Goal: Information Seeking & Learning: Understand process/instructions

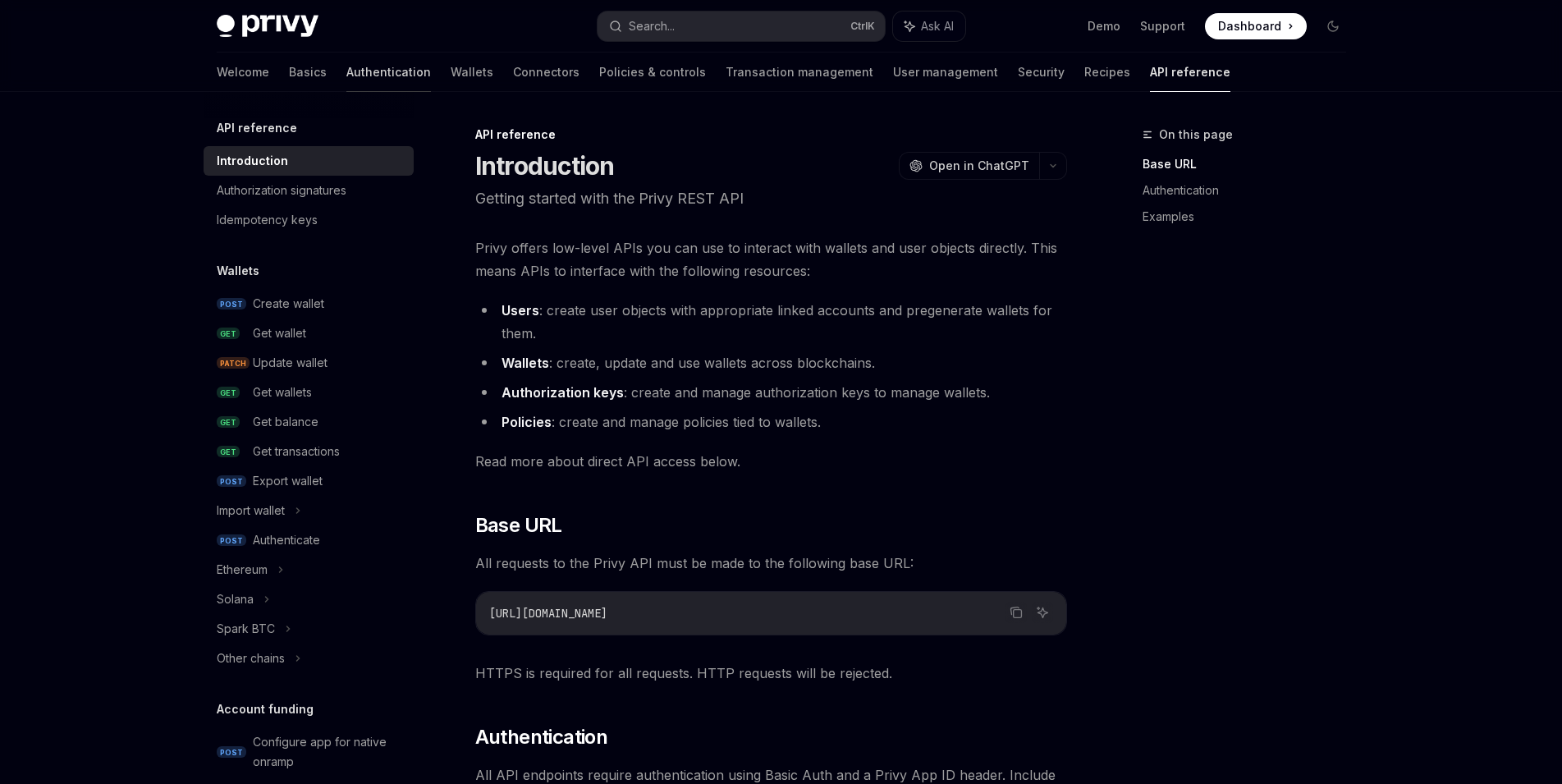
click at [346, 77] on link "Authentication" at bounding box center [388, 71] width 84 height 39
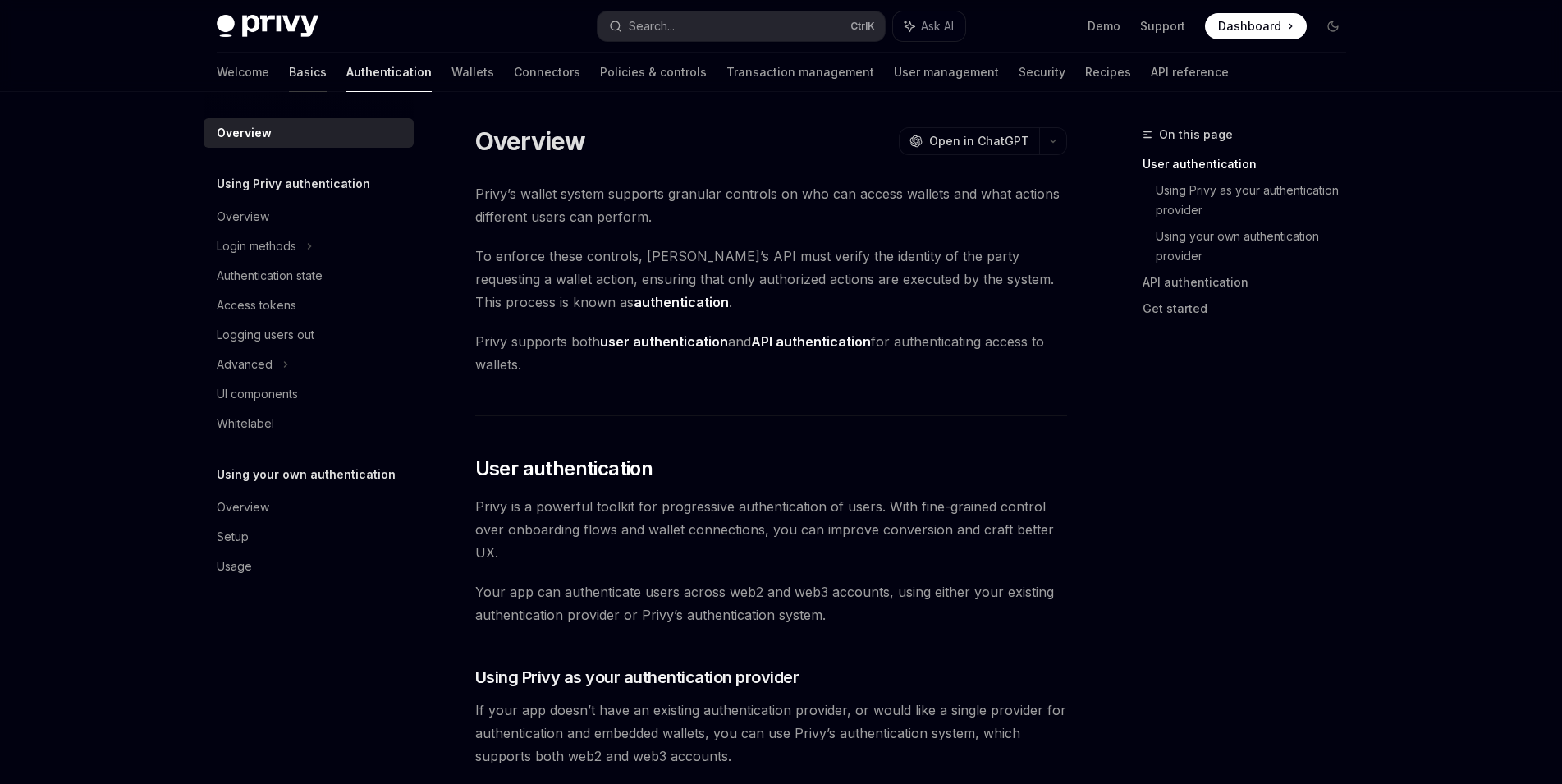
click at [289, 80] on link "Basics" at bounding box center [307, 71] width 37 height 39
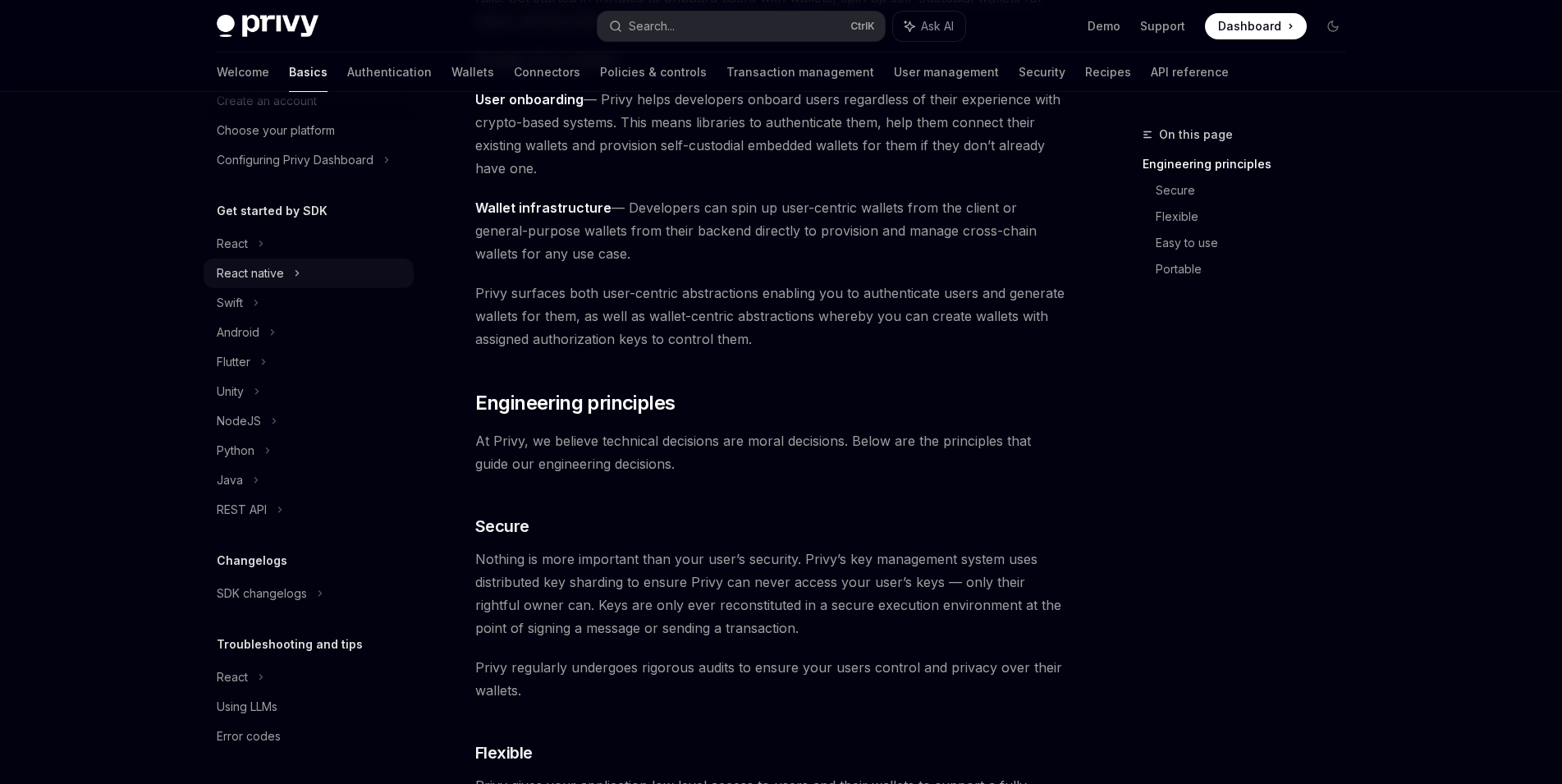
scroll to position [36, 0]
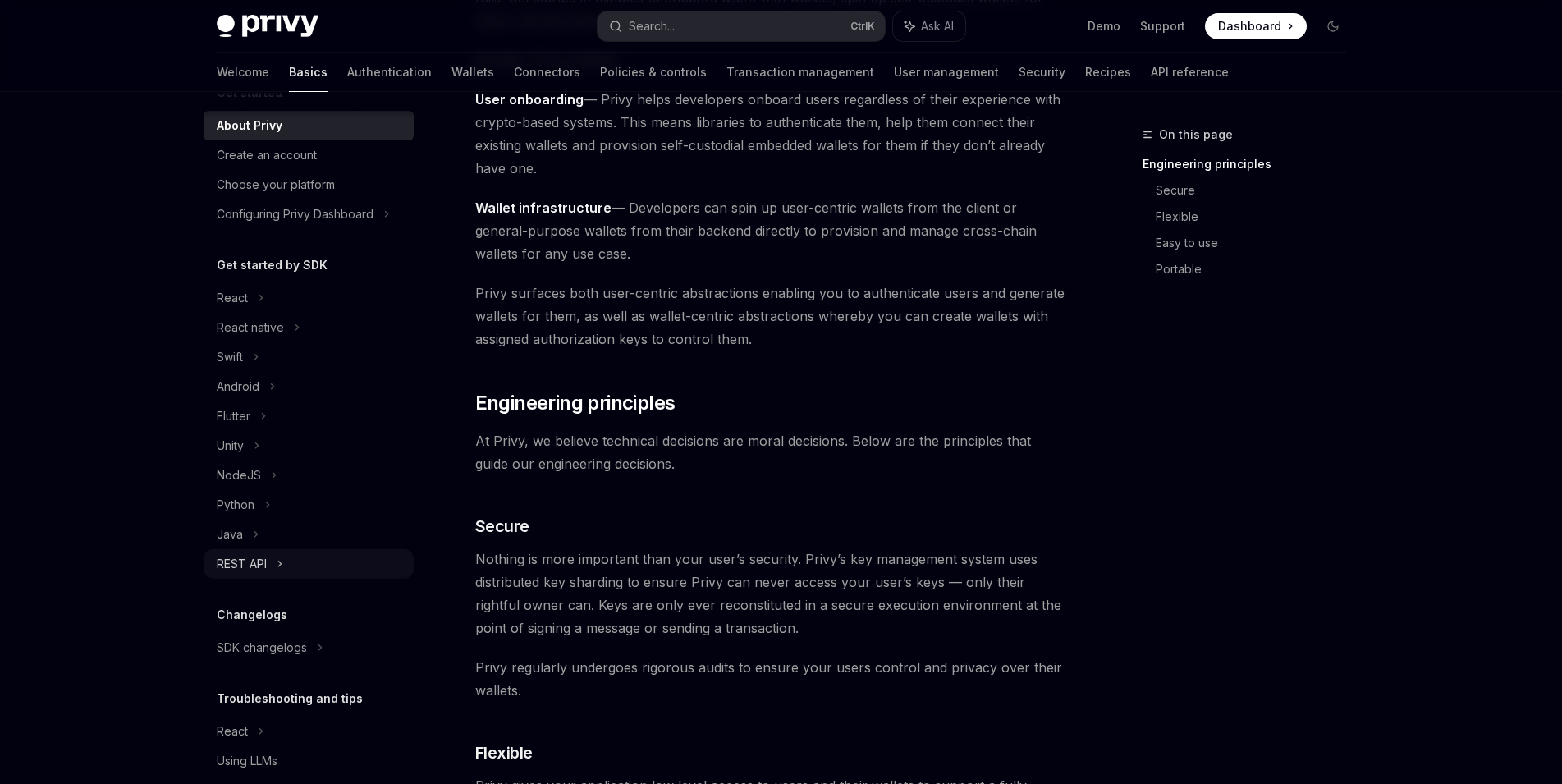
click at [313, 558] on div "REST API" at bounding box center [309, 564] width 211 height 30
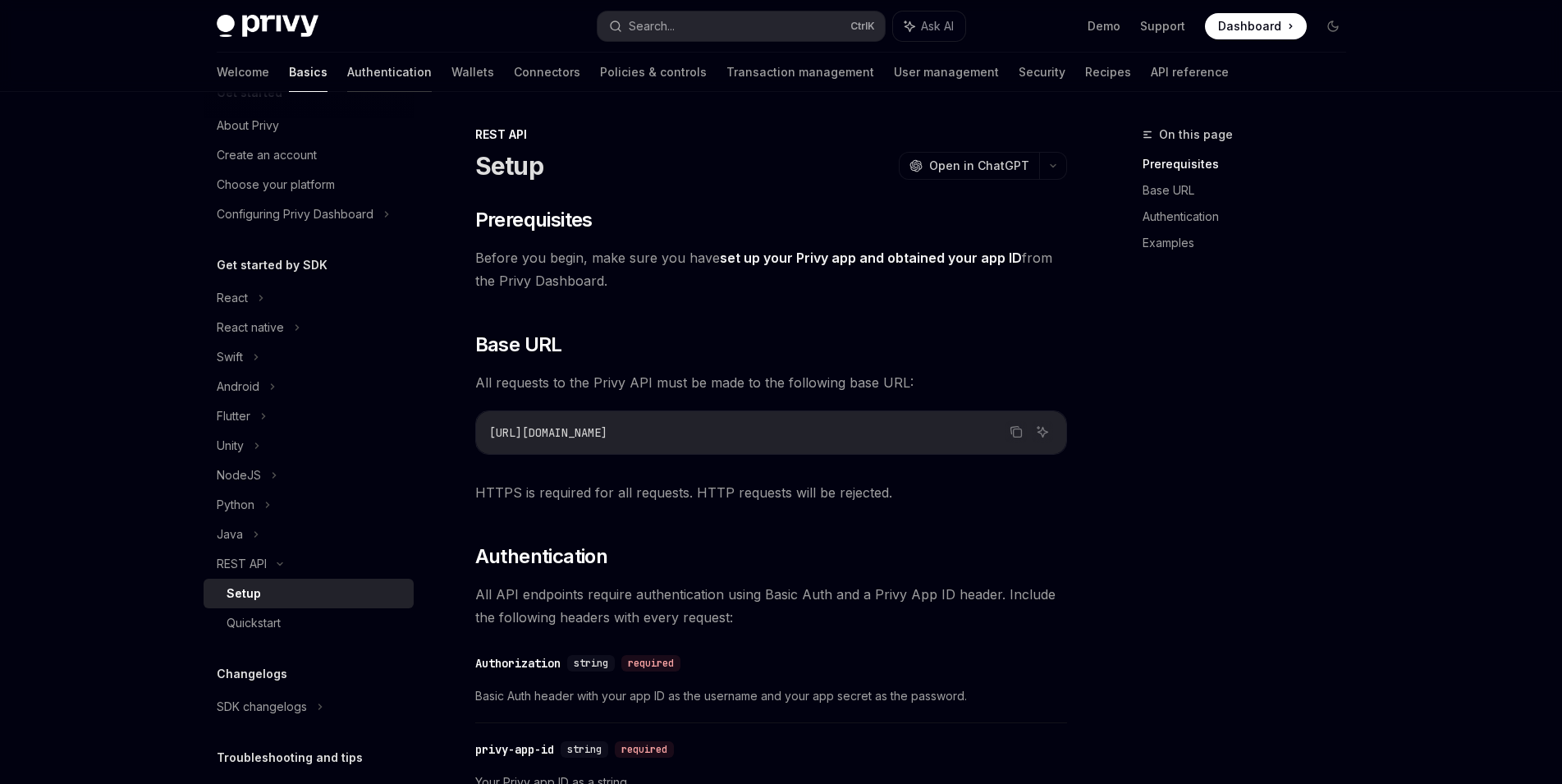
click at [347, 80] on link "Authentication" at bounding box center [389, 71] width 84 height 39
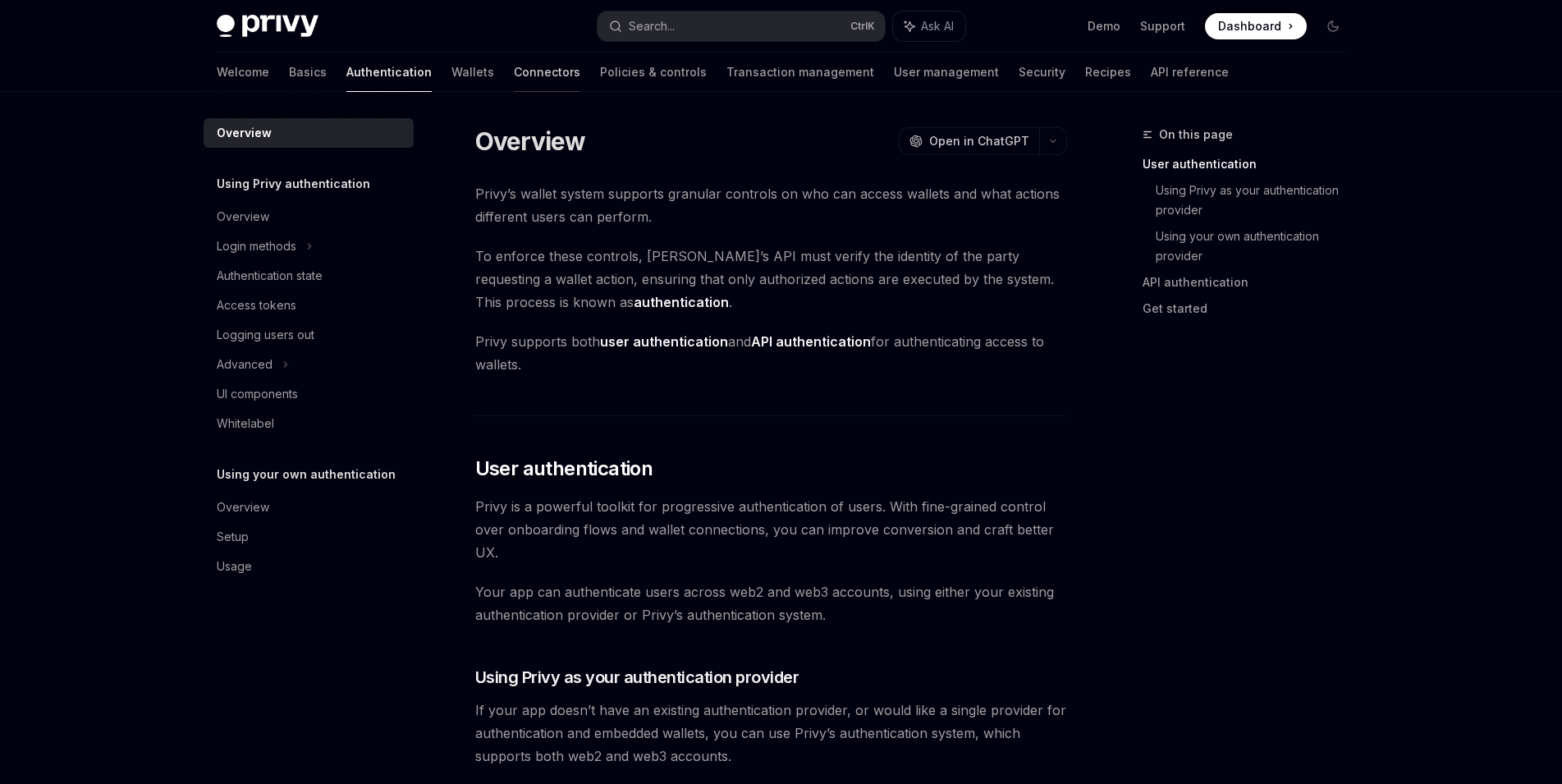
click at [514, 77] on link "Connectors" at bounding box center [547, 71] width 66 height 39
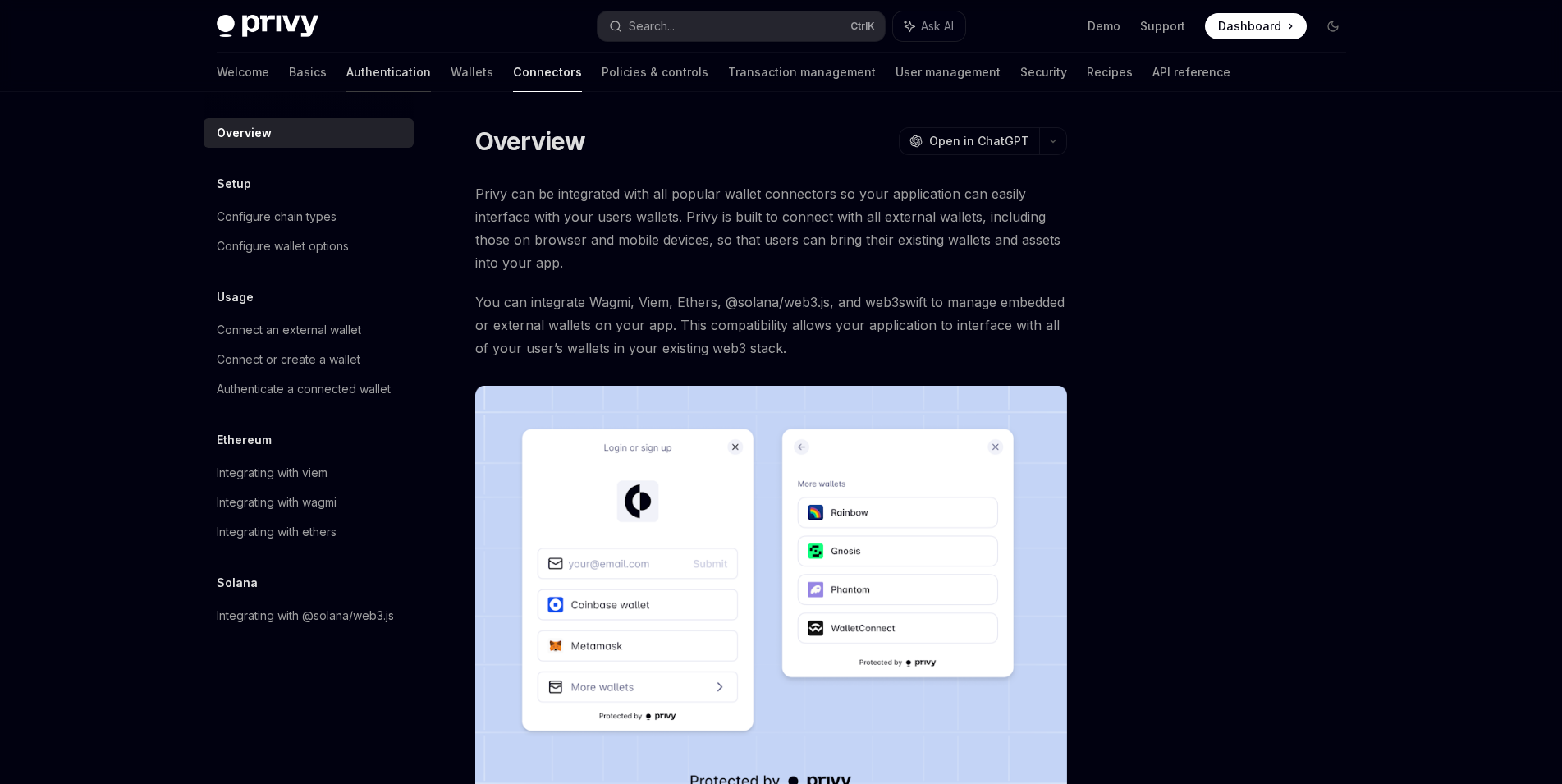
click at [346, 82] on link "Authentication" at bounding box center [388, 71] width 84 height 39
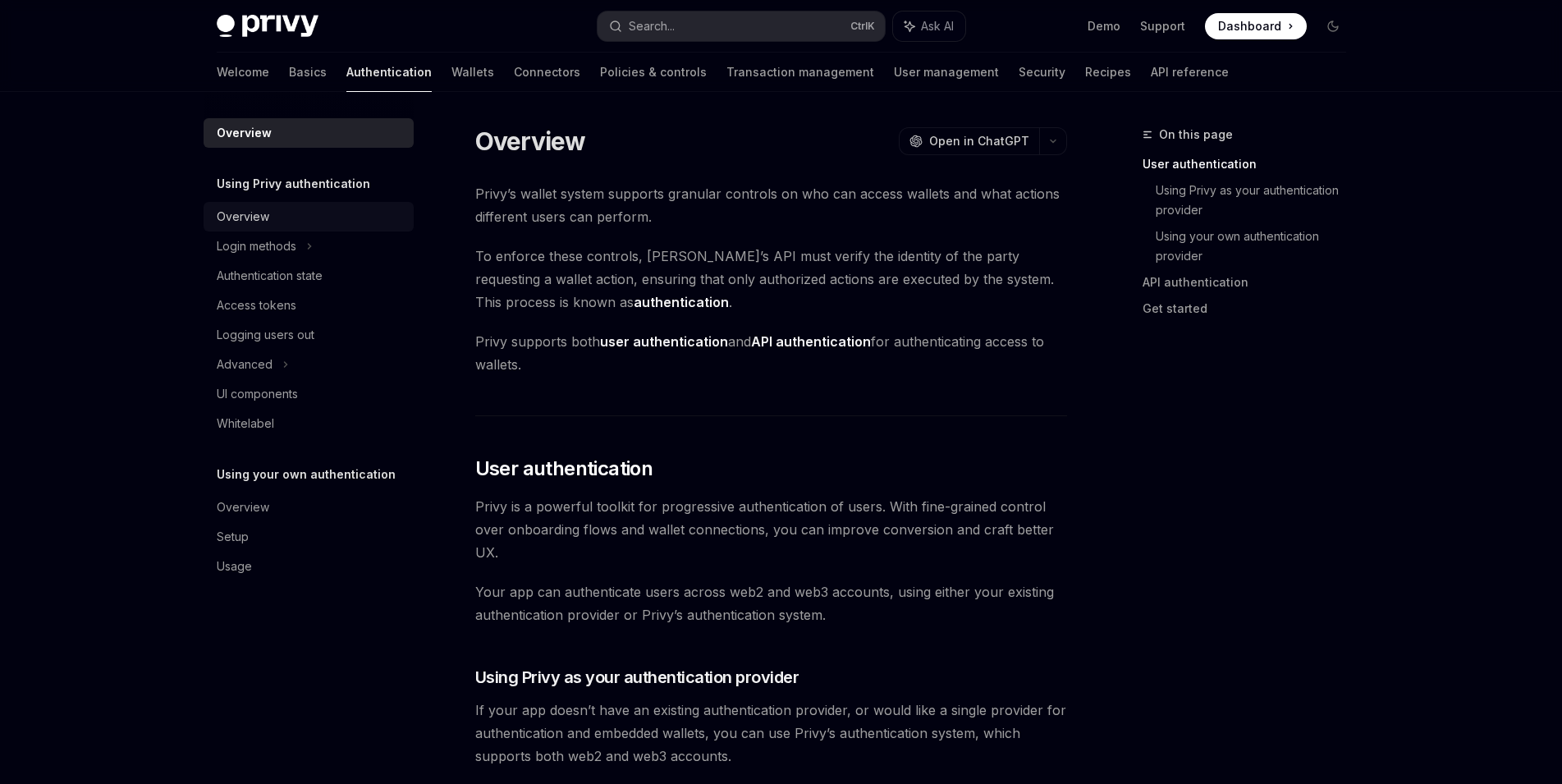
click at [303, 203] on link "Overview" at bounding box center [309, 217] width 211 height 30
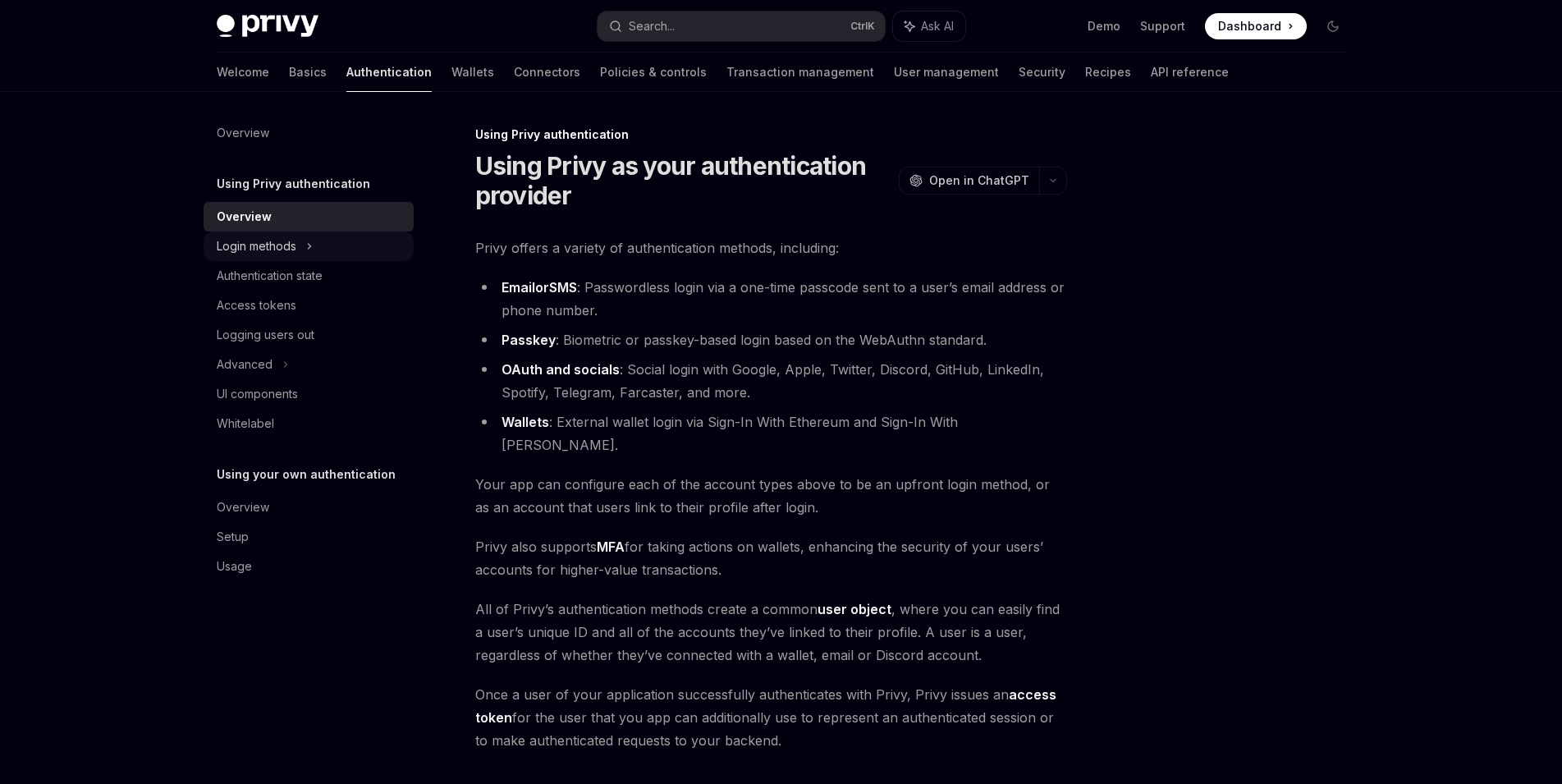
click at [312, 233] on div "Login methods" at bounding box center [309, 246] width 211 height 30
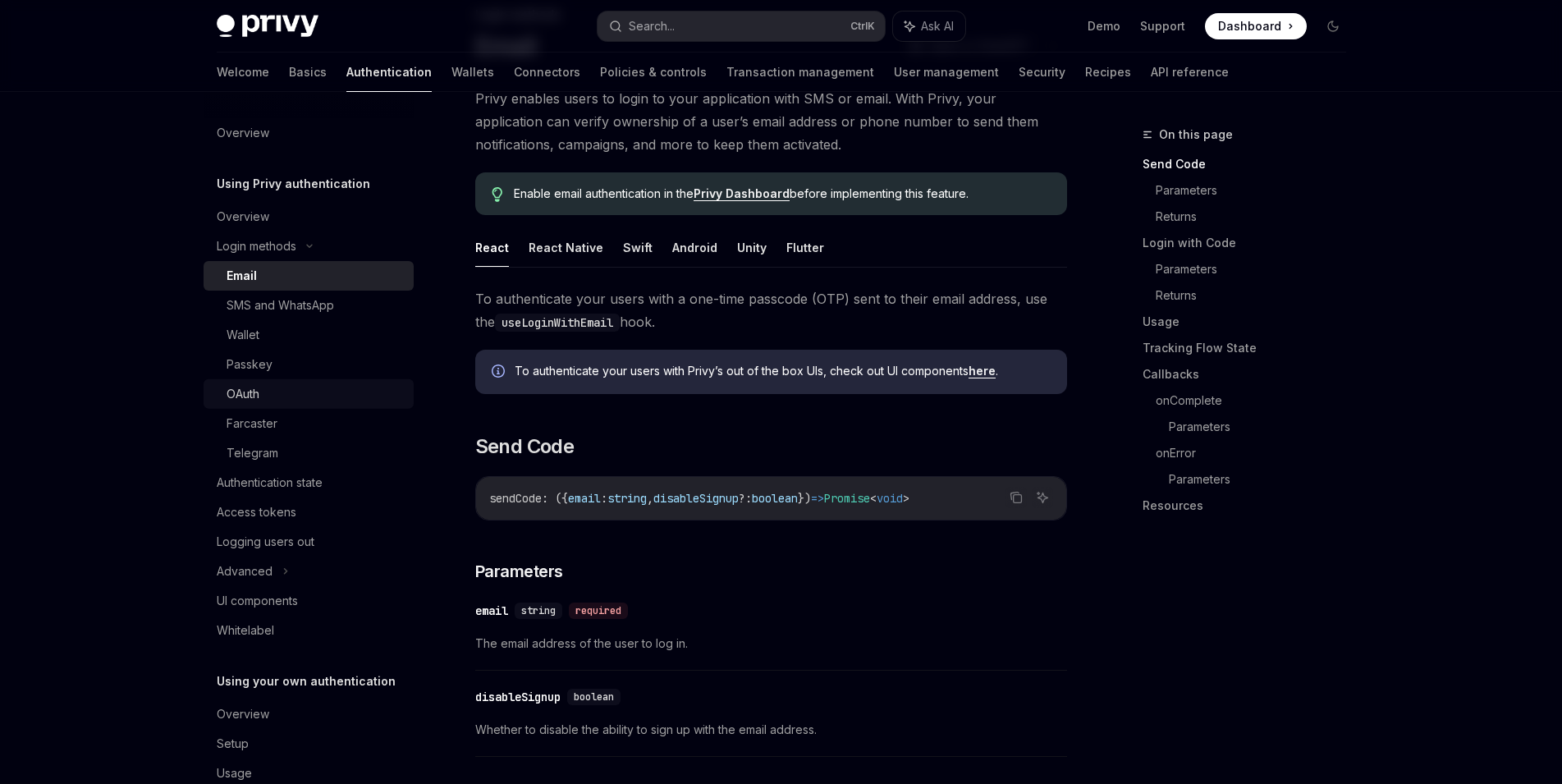
click at [261, 383] on link "OAuth" at bounding box center [309, 394] width 211 height 30
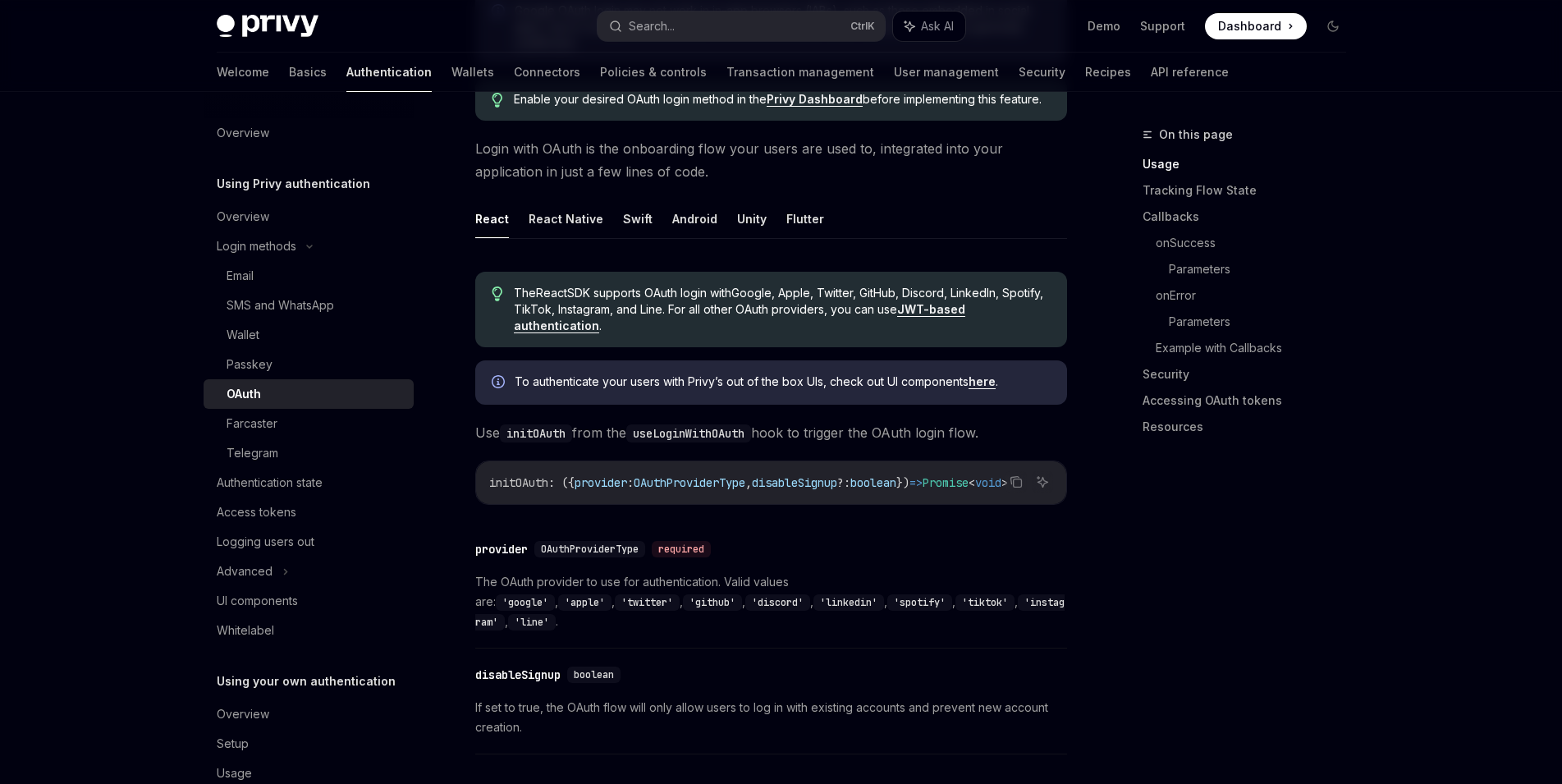
scroll to position [301, 0]
click at [660, 227] on ul "React React Native Swift Android Unity Flutter" at bounding box center [771, 220] width 592 height 39
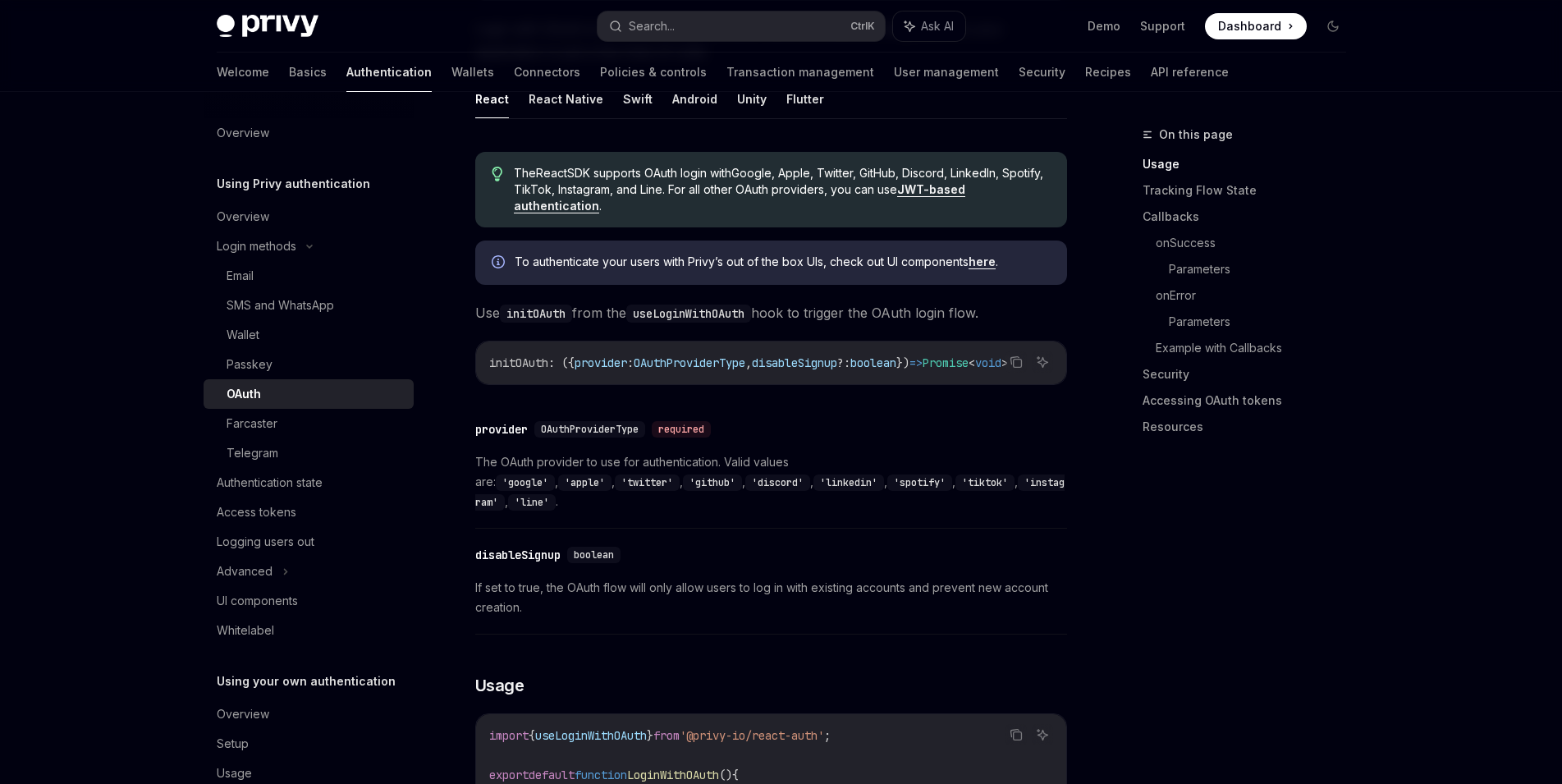
scroll to position [430, 0]
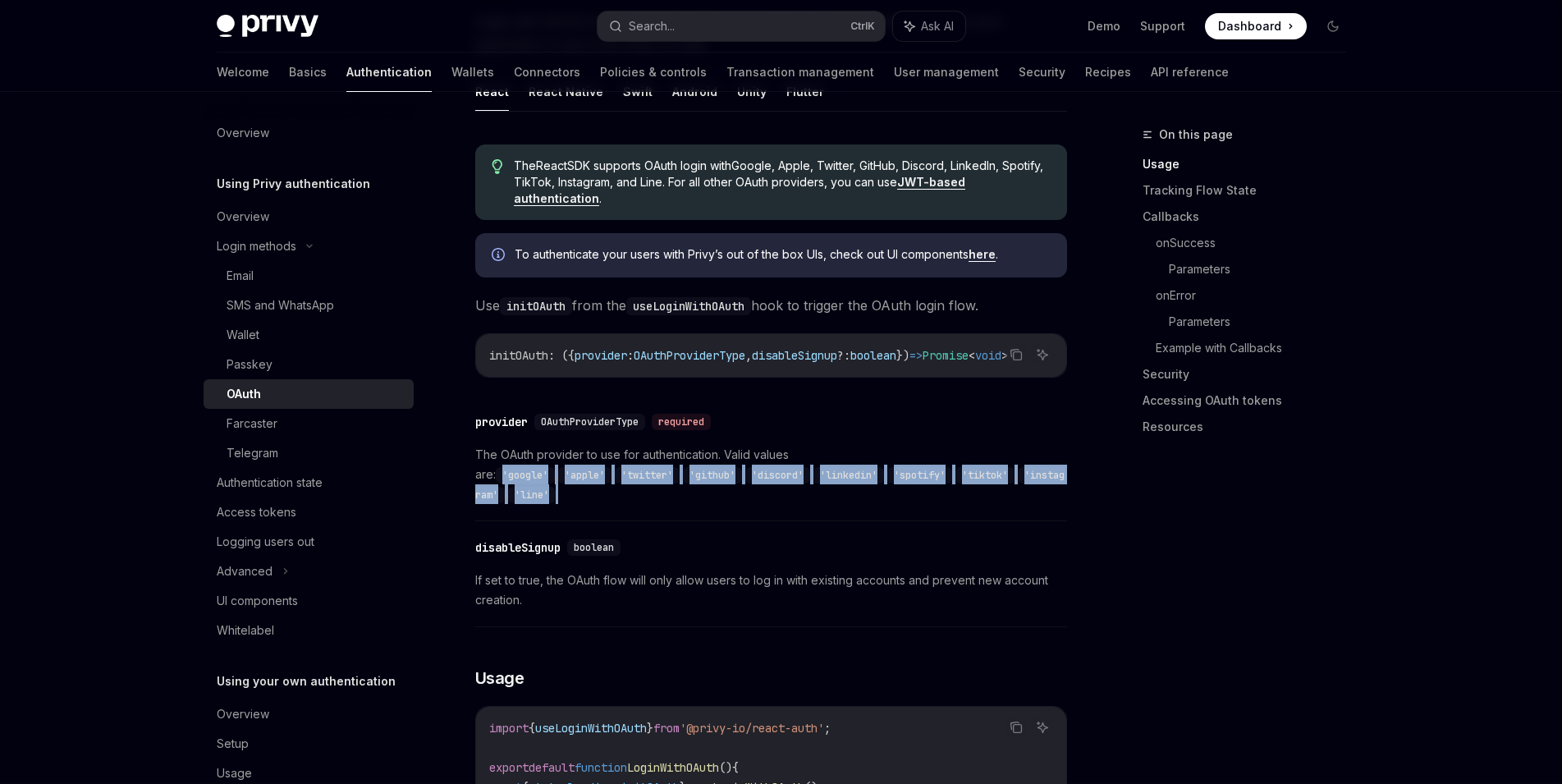
drag, startPoint x: 821, startPoint y: 459, endPoint x: 978, endPoint y: 476, distance: 157.9
click at [978, 476] on span "The OAuth provider to use for authentication. Valid values are: 'google' , 'app…" at bounding box center [771, 474] width 592 height 59
drag, startPoint x: 982, startPoint y: 474, endPoint x: 573, endPoint y: 486, distance: 409.2
click at [573, 486] on span "The OAuth provider to use for authentication. Valid values are: 'google' , 'app…" at bounding box center [771, 474] width 592 height 59
drag, startPoint x: 595, startPoint y: 482, endPoint x: 822, endPoint y: 461, distance: 228.0
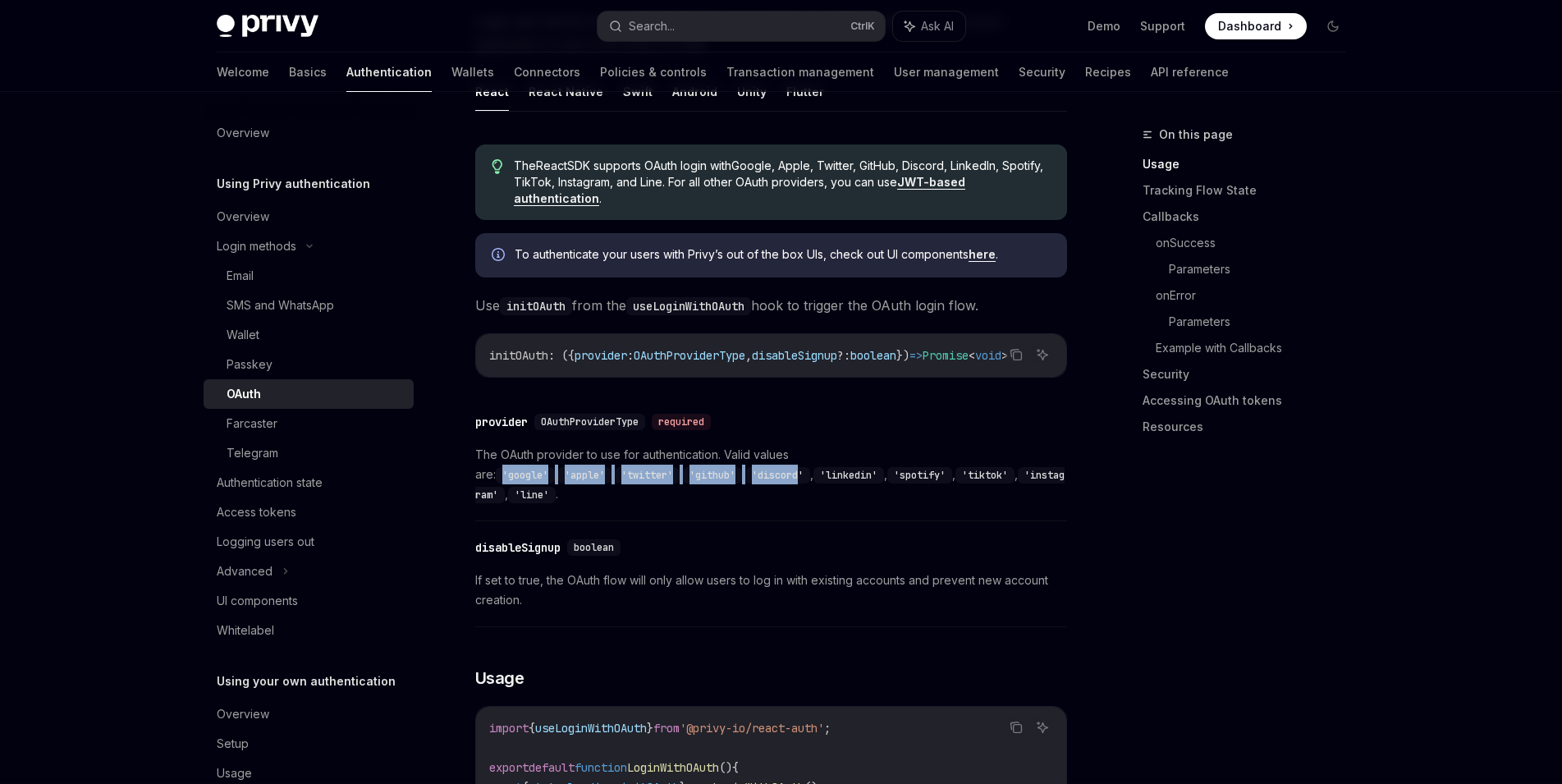
click at [822, 461] on span "The OAuth provider to use for authentication. Valid values are: 'google' , 'app…" at bounding box center [771, 474] width 592 height 59
copy span "'google' , 'apple' , 'twitter' , 'github' , 'discord"
click at [674, 529] on div "​ disableSignup boolean If set to true, the OAuth flow will only allow users to…" at bounding box center [771, 578] width 592 height 97
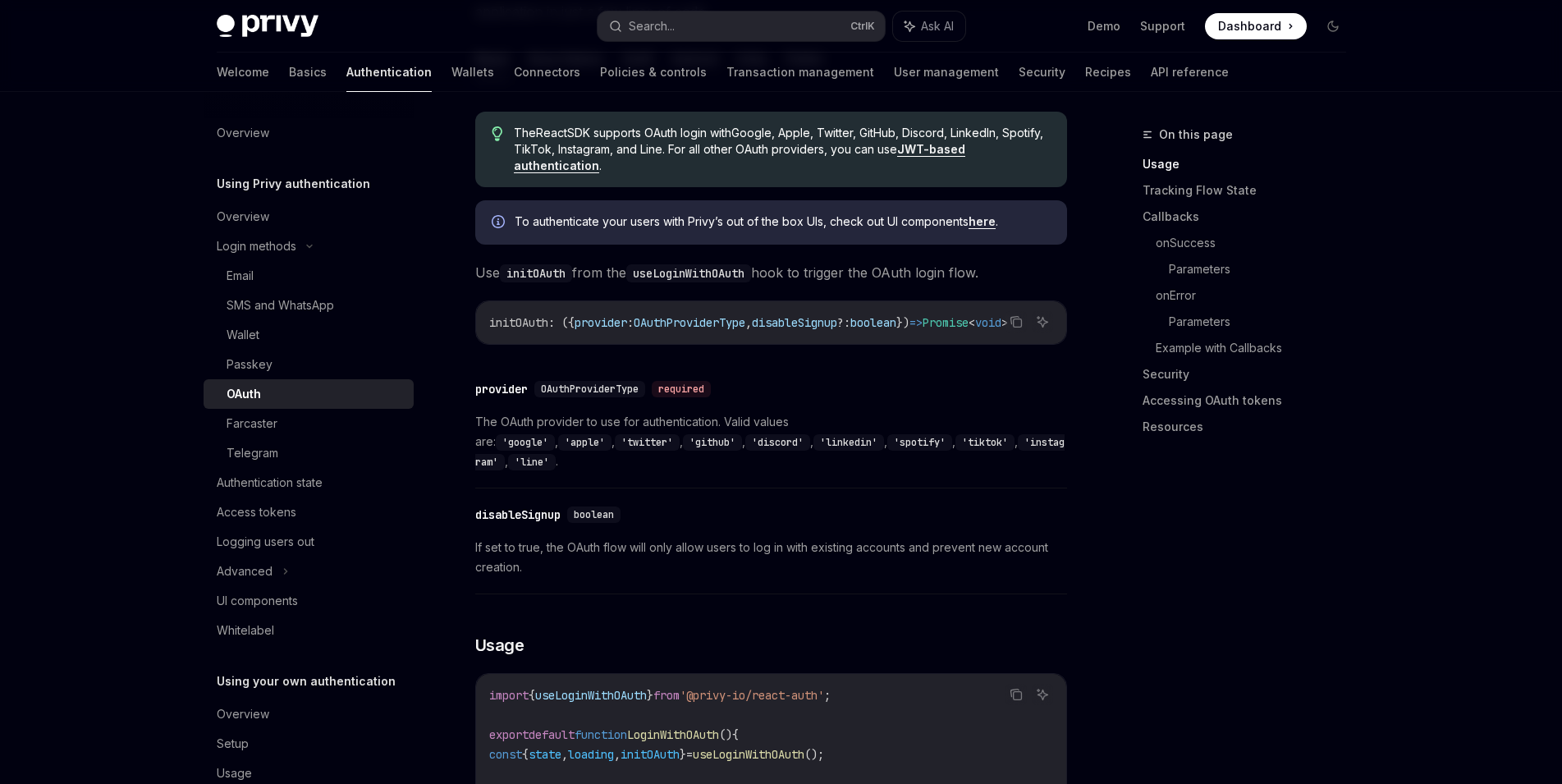
scroll to position [466, 0]
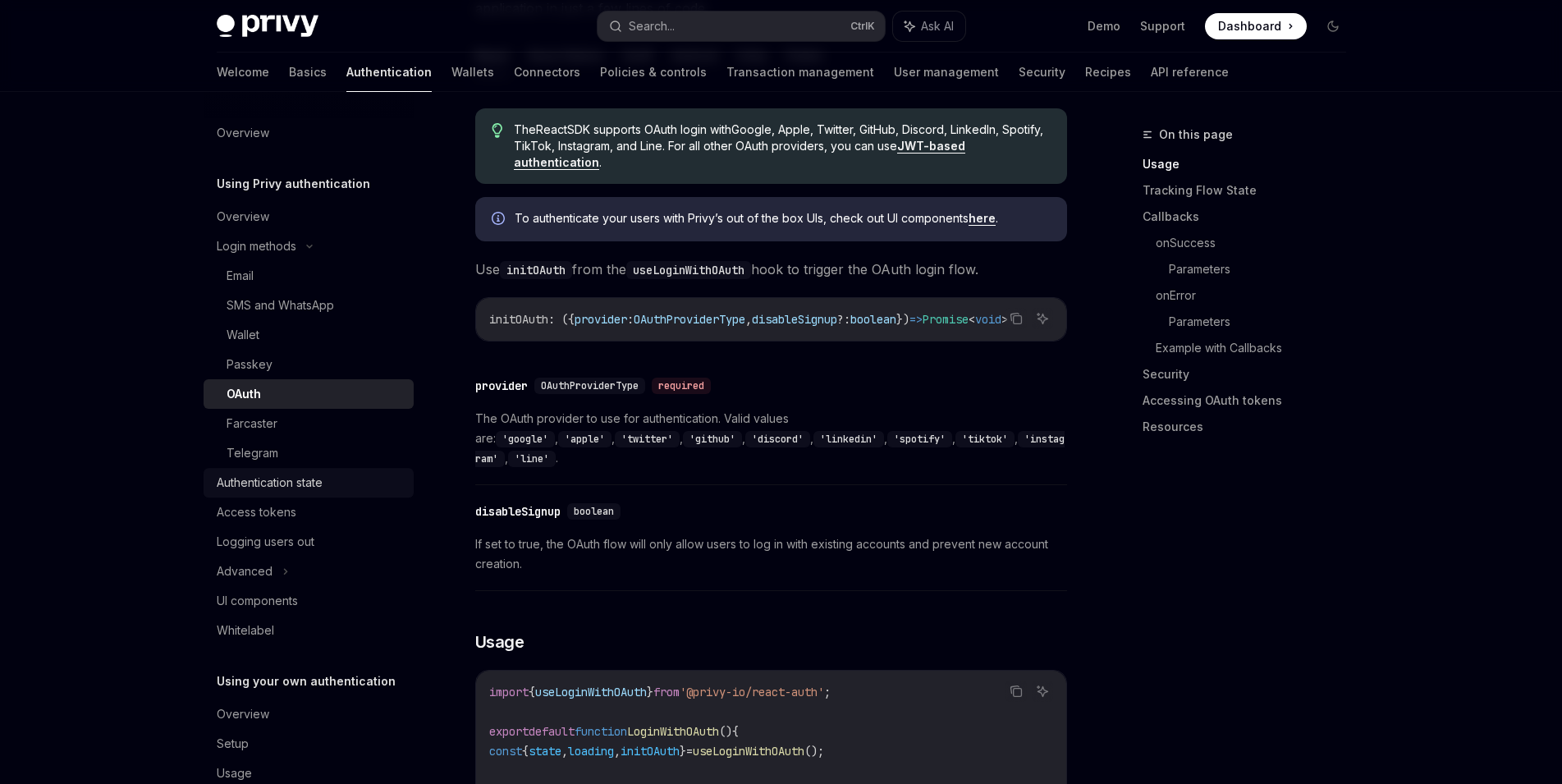
click at [320, 486] on div "Authentication state" at bounding box center [270, 482] width 106 height 20
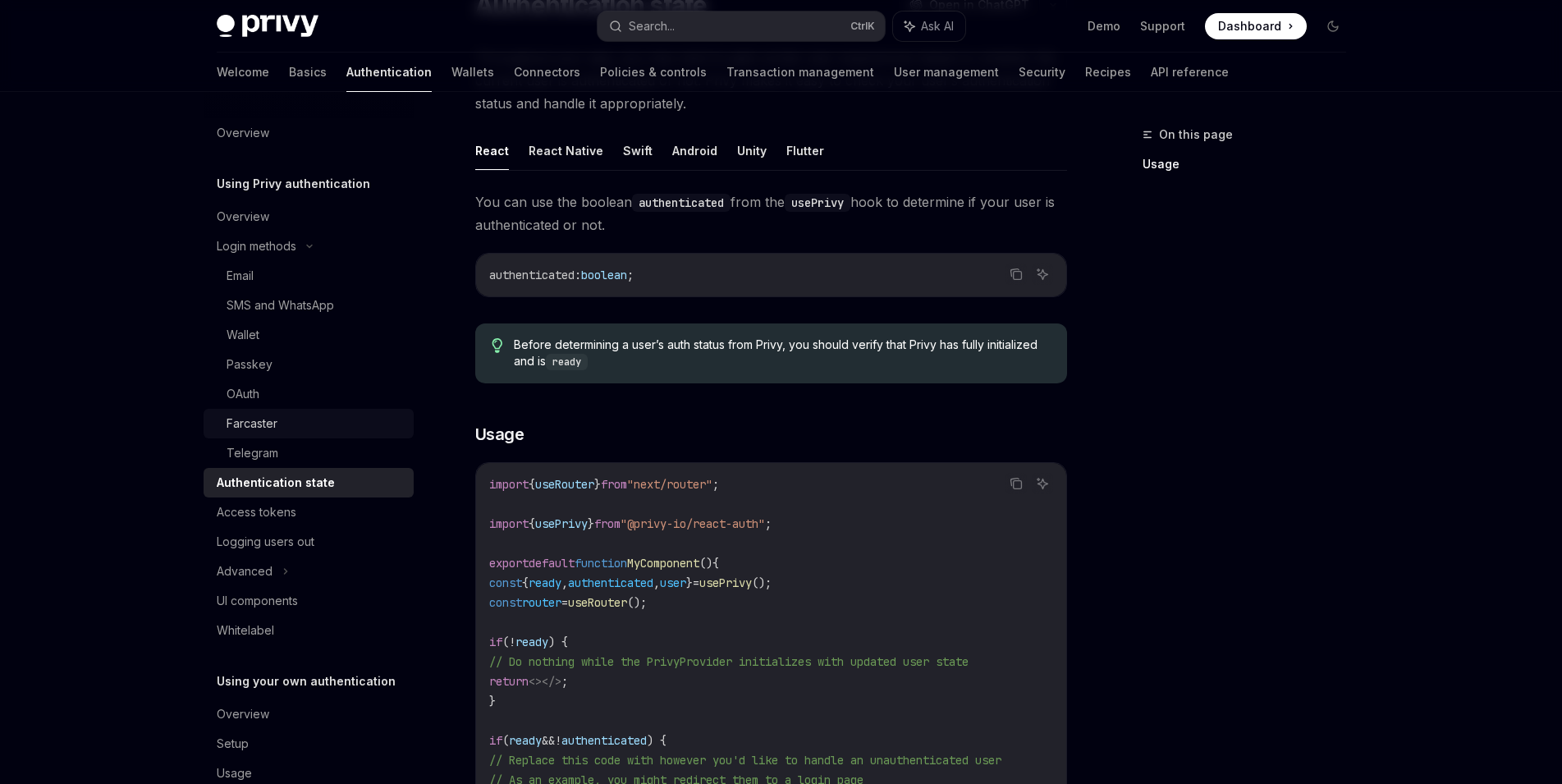
scroll to position [37, 0]
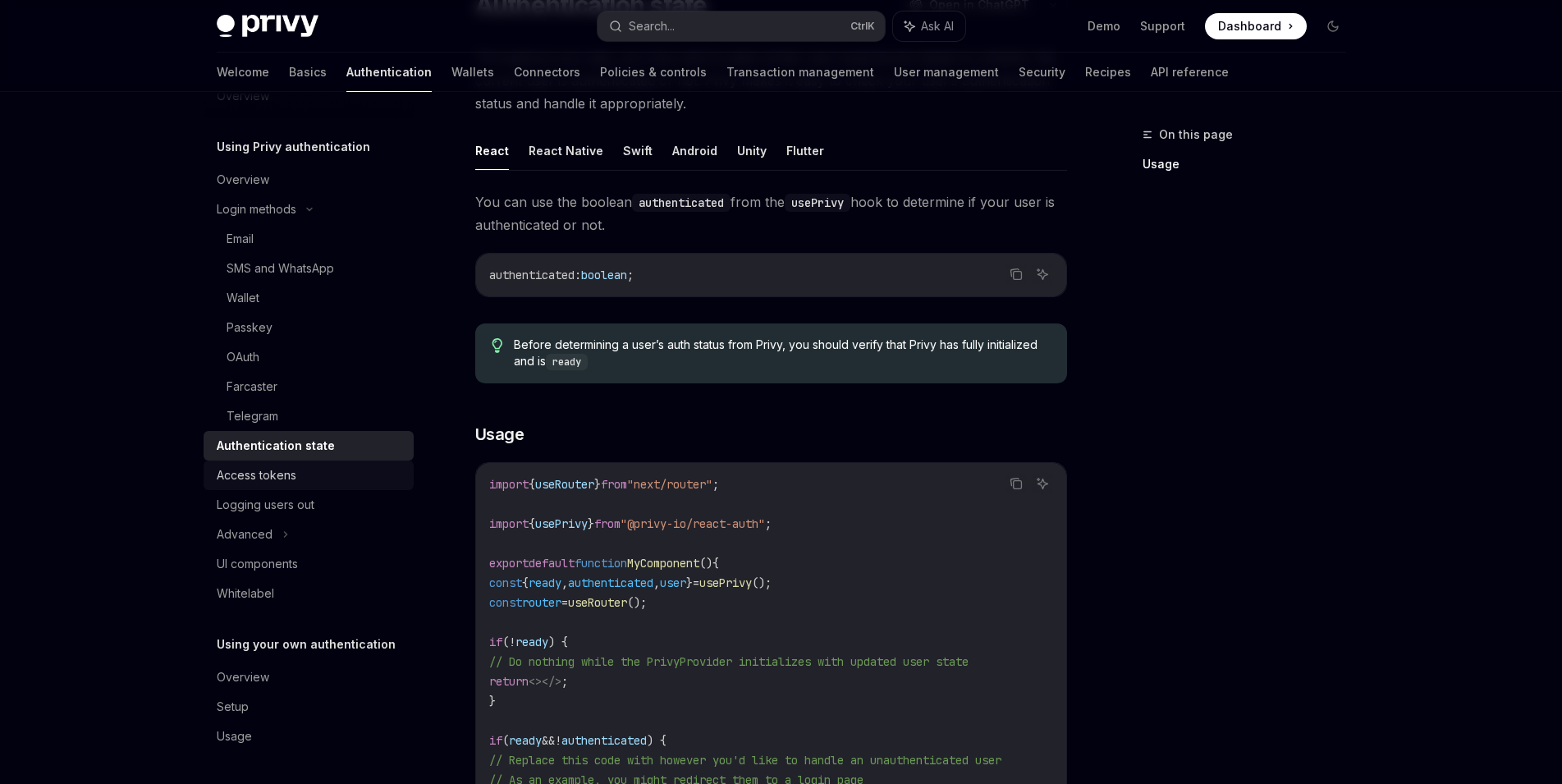
click at [339, 475] on div "Access tokens" at bounding box center [310, 475] width 187 height 20
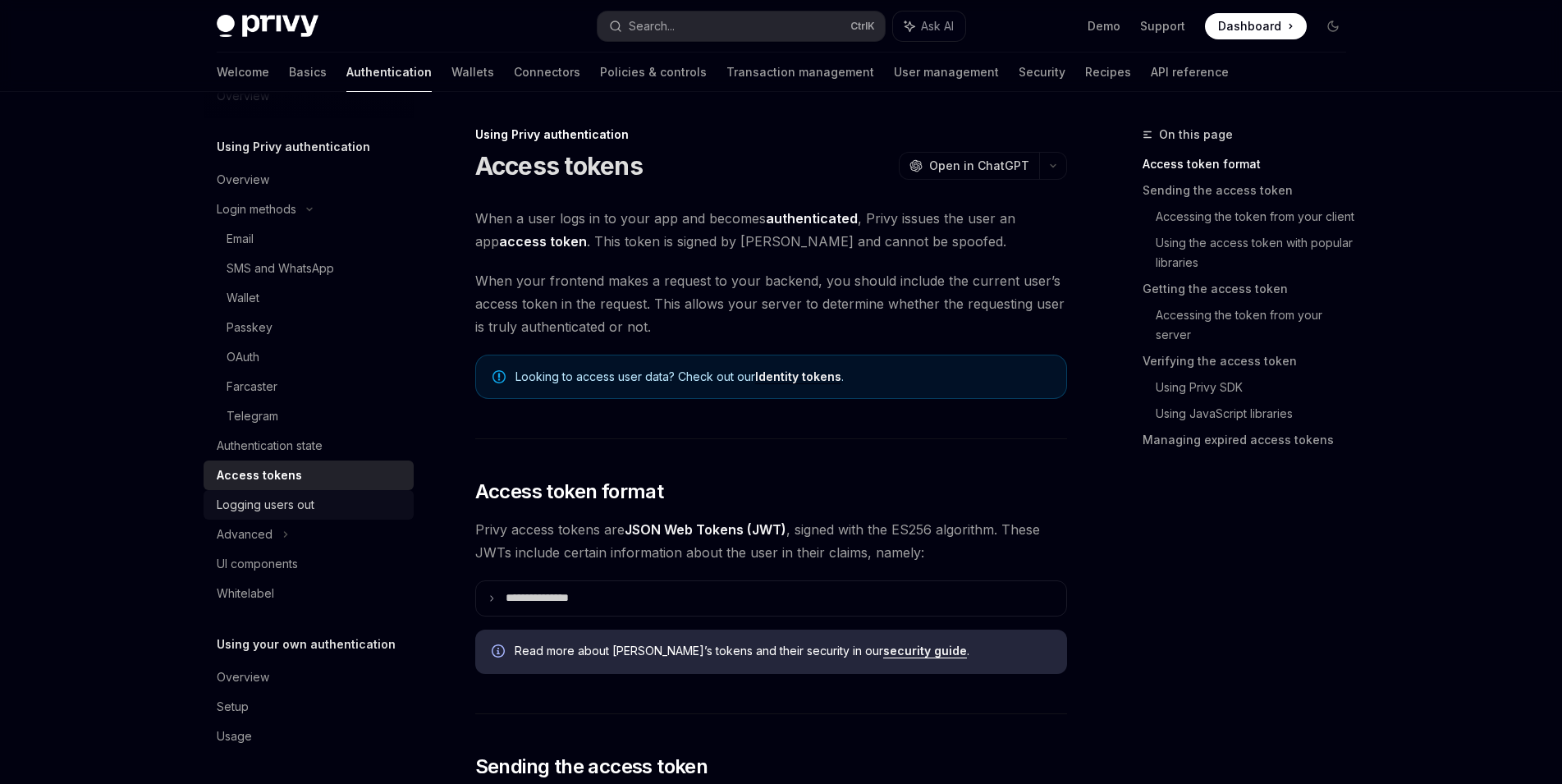
click at [327, 512] on div "Logging users out" at bounding box center [310, 505] width 187 height 20
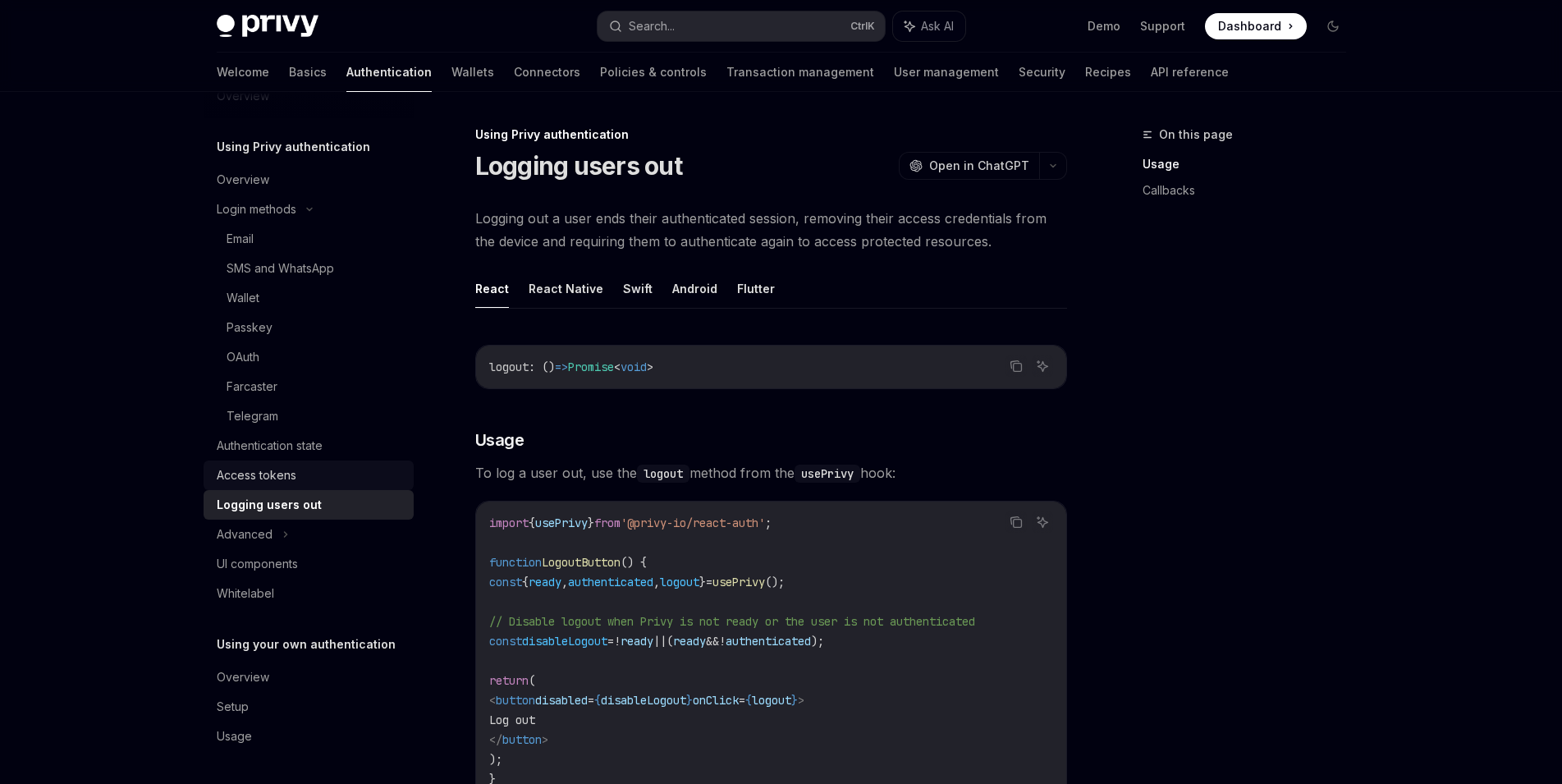
click at [328, 478] on div "Access tokens" at bounding box center [310, 475] width 187 height 20
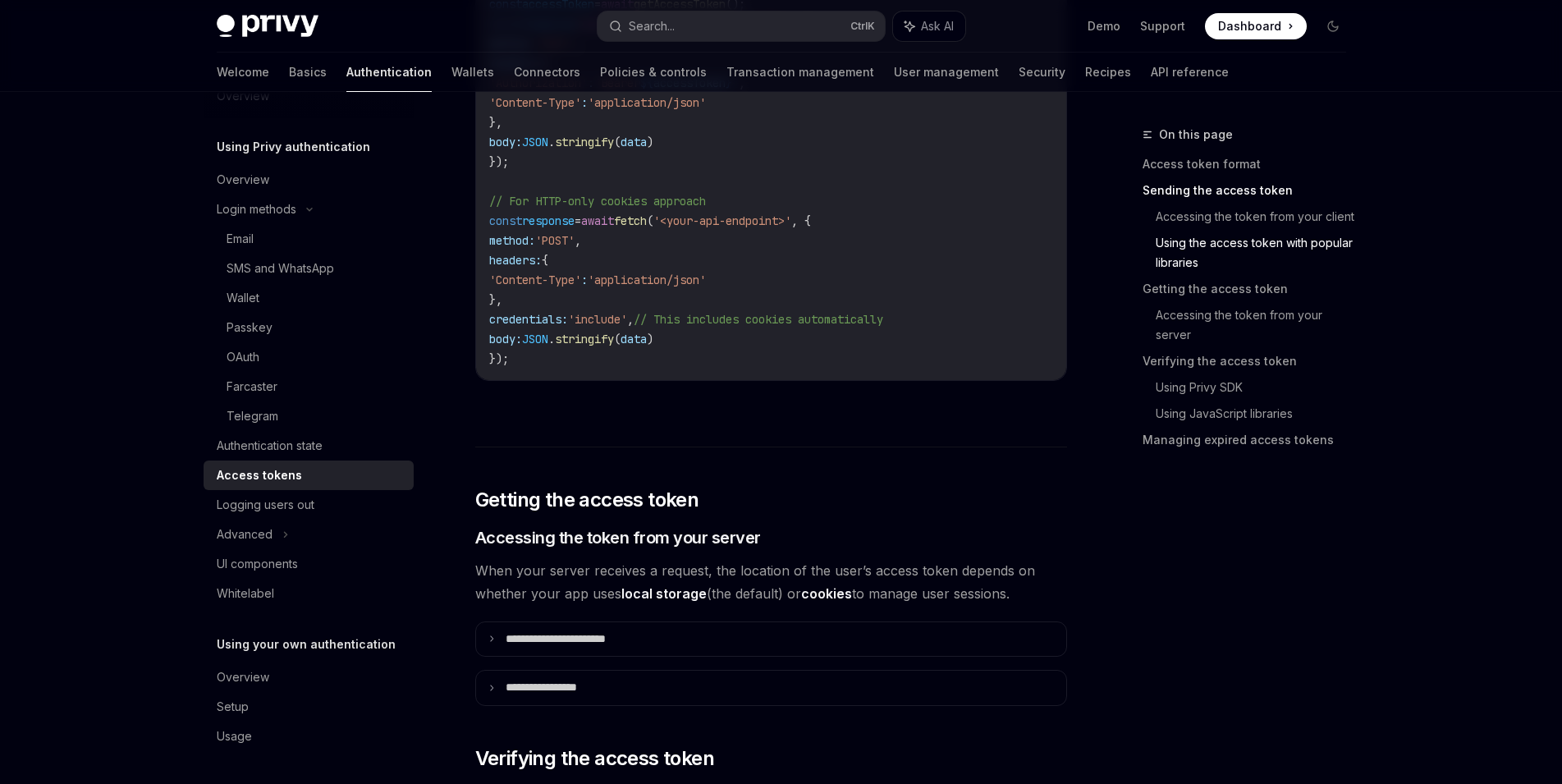
scroll to position [1809, 0]
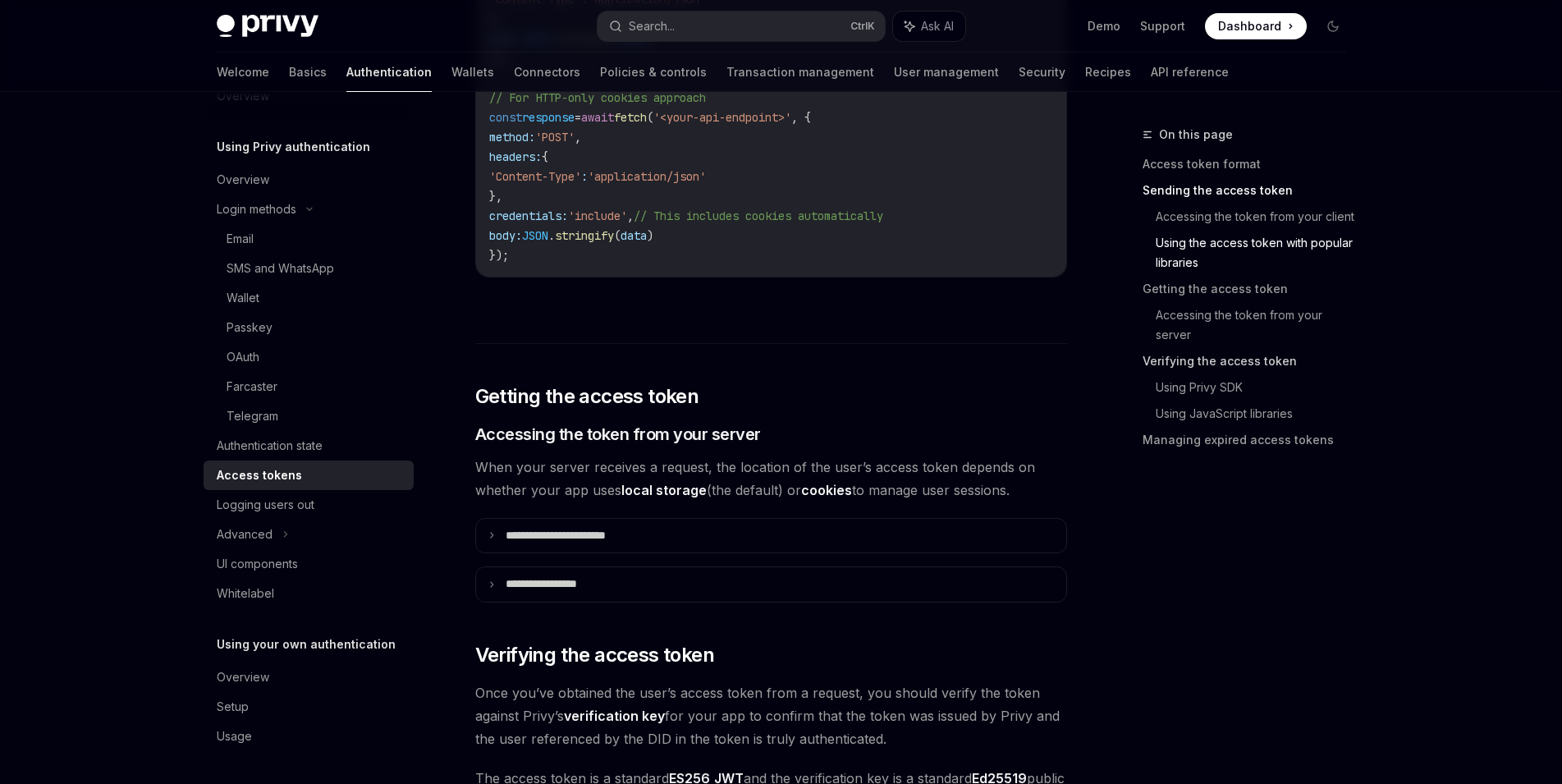
click at [1244, 367] on link "Verifying the access token" at bounding box center [1250, 361] width 217 height 26
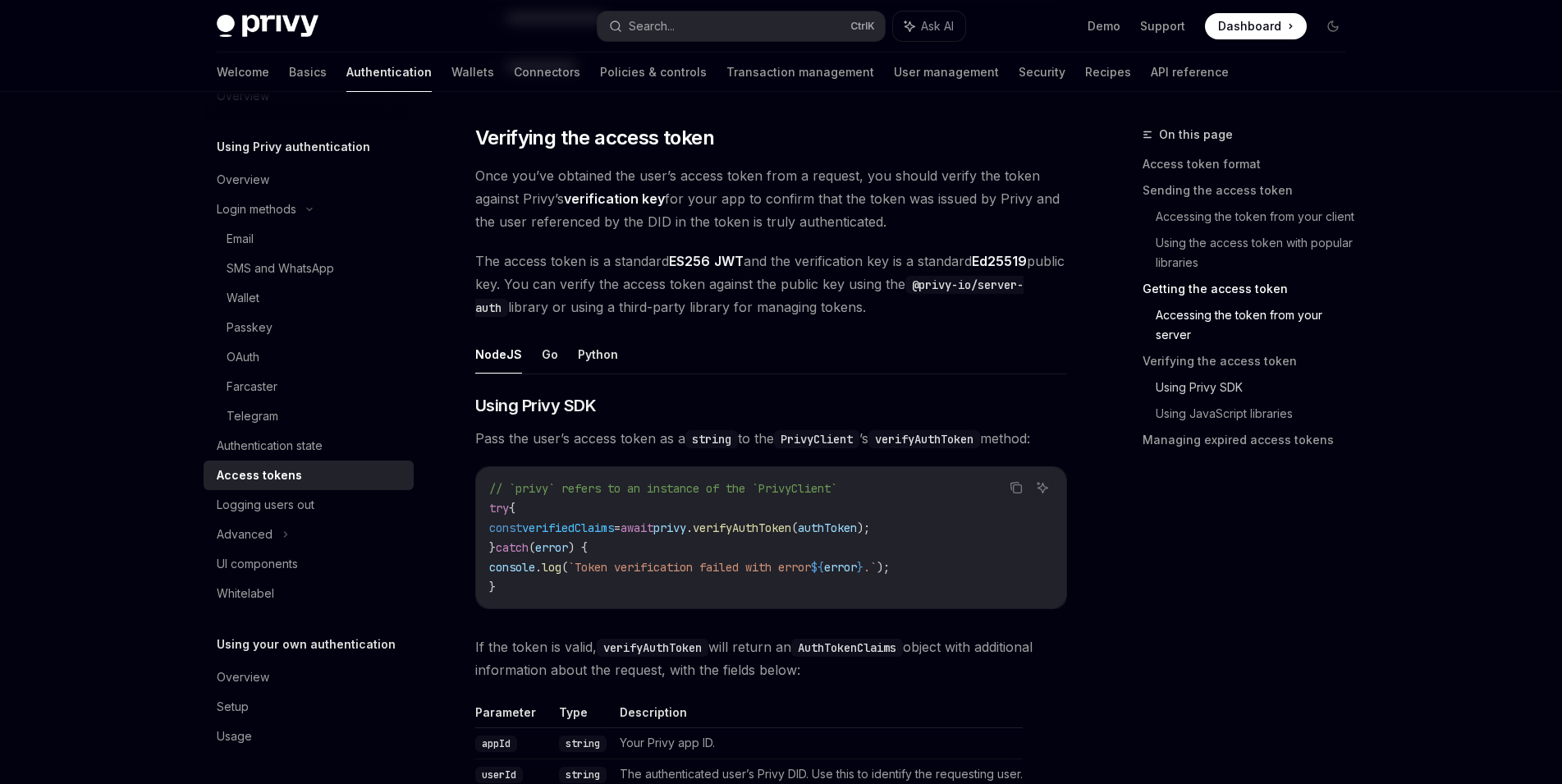
scroll to position [2327, 0]
click at [1215, 418] on link "Using JavaScript libraries" at bounding box center [1257, 413] width 204 height 26
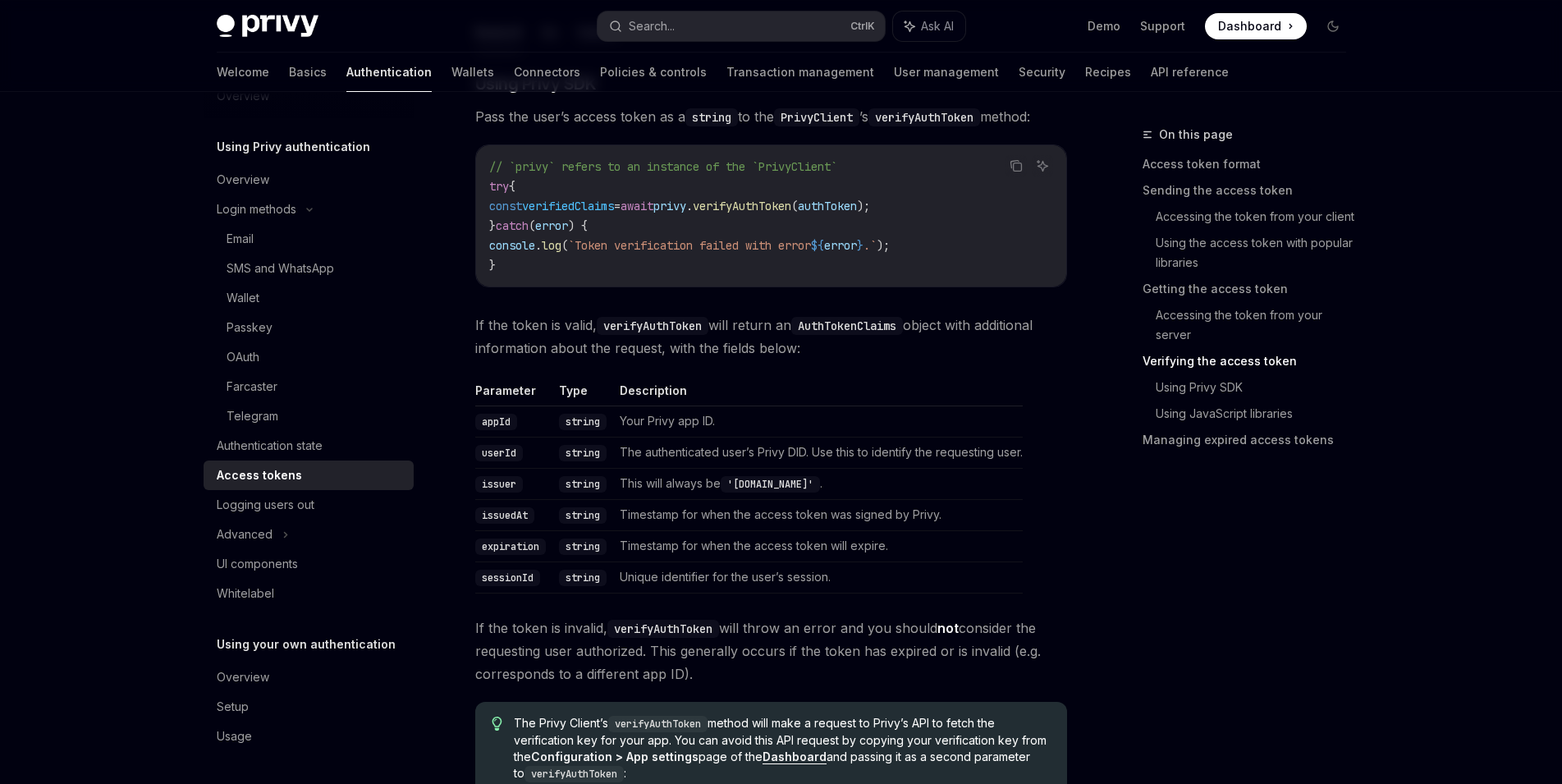
scroll to position [2690, 0]
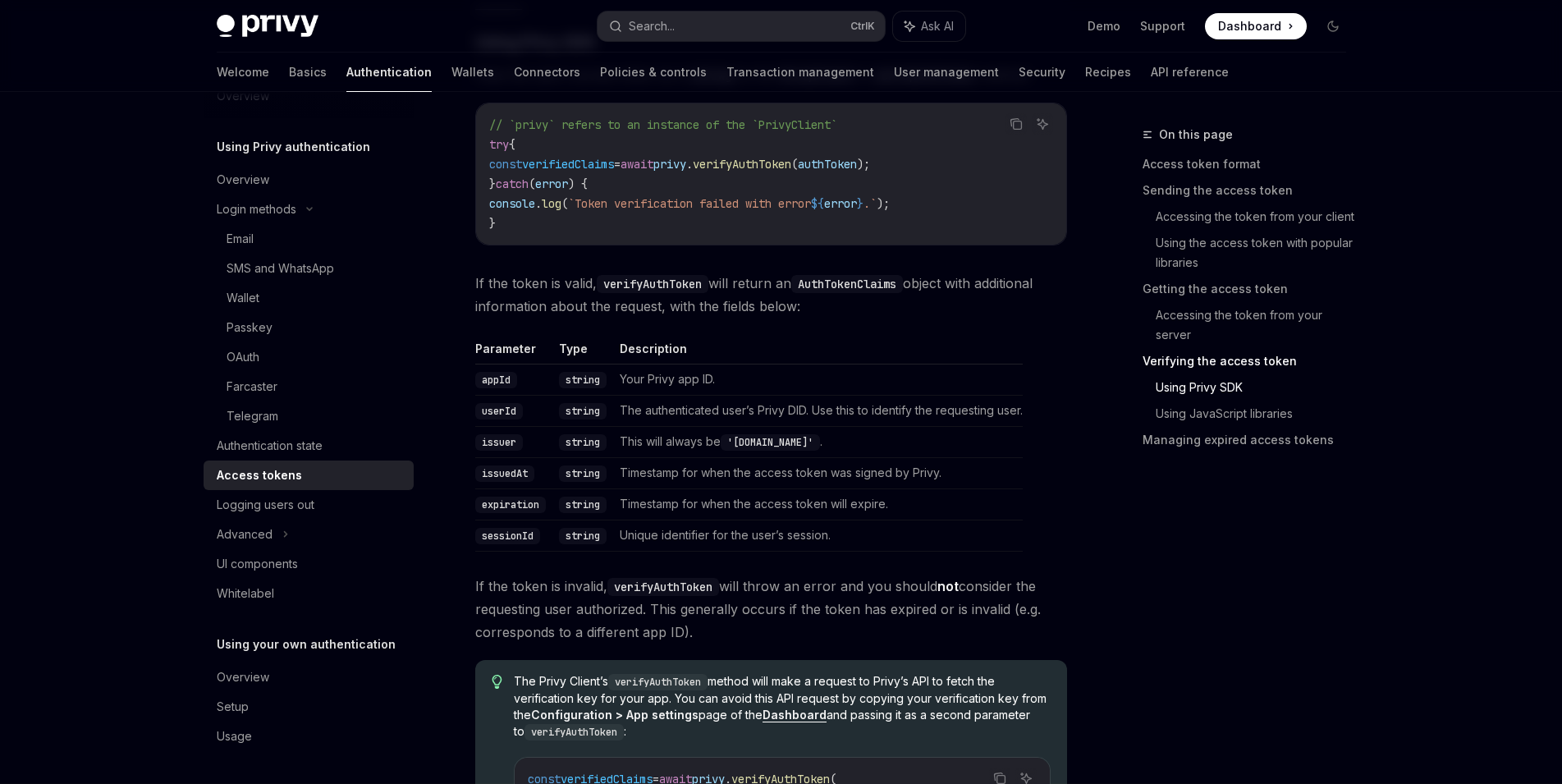
click at [479, 411] on code "userId" at bounding box center [499, 411] width 48 height 17
drag, startPoint x: 567, startPoint y: 412, endPoint x: 732, endPoint y: 417, distance: 165.1
click at [732, 417] on tr "userId string The authenticated user’s Privy DID. Use this to identify the requ…" at bounding box center [748, 411] width 547 height 31
click at [718, 461] on td "Timestamp for when the access token was signed by Privy." at bounding box center [818, 472] width 410 height 31
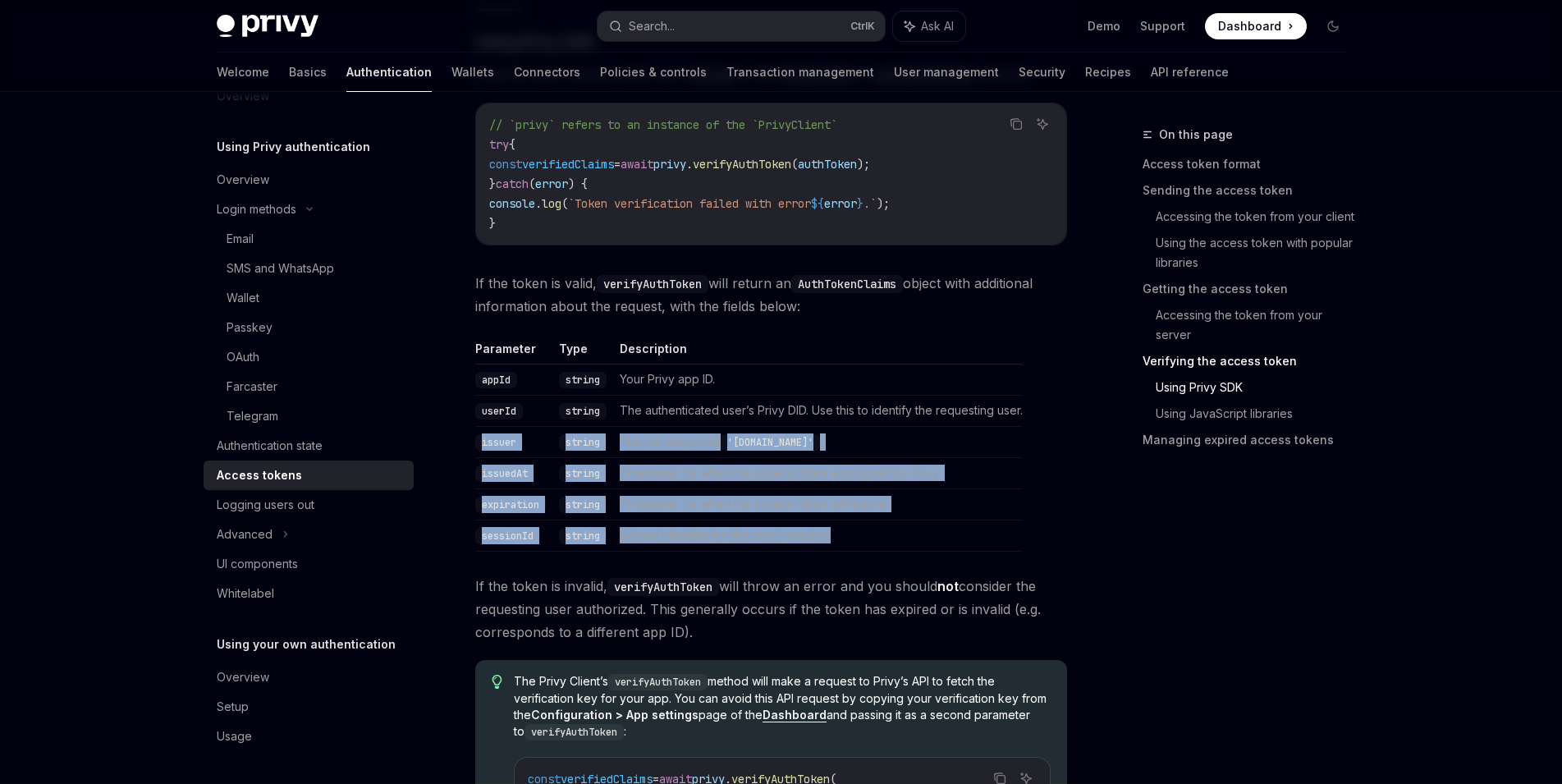
drag, startPoint x: 479, startPoint y: 443, endPoint x: 859, endPoint y: 544, distance: 393.2
click at [859, 544] on tbody "appId string Your Privy app ID. userId string The authenticated user’s Privy DI…" at bounding box center [748, 457] width 547 height 187
click at [867, 544] on td "Unique identifier for the user’s session." at bounding box center [818, 535] width 410 height 31
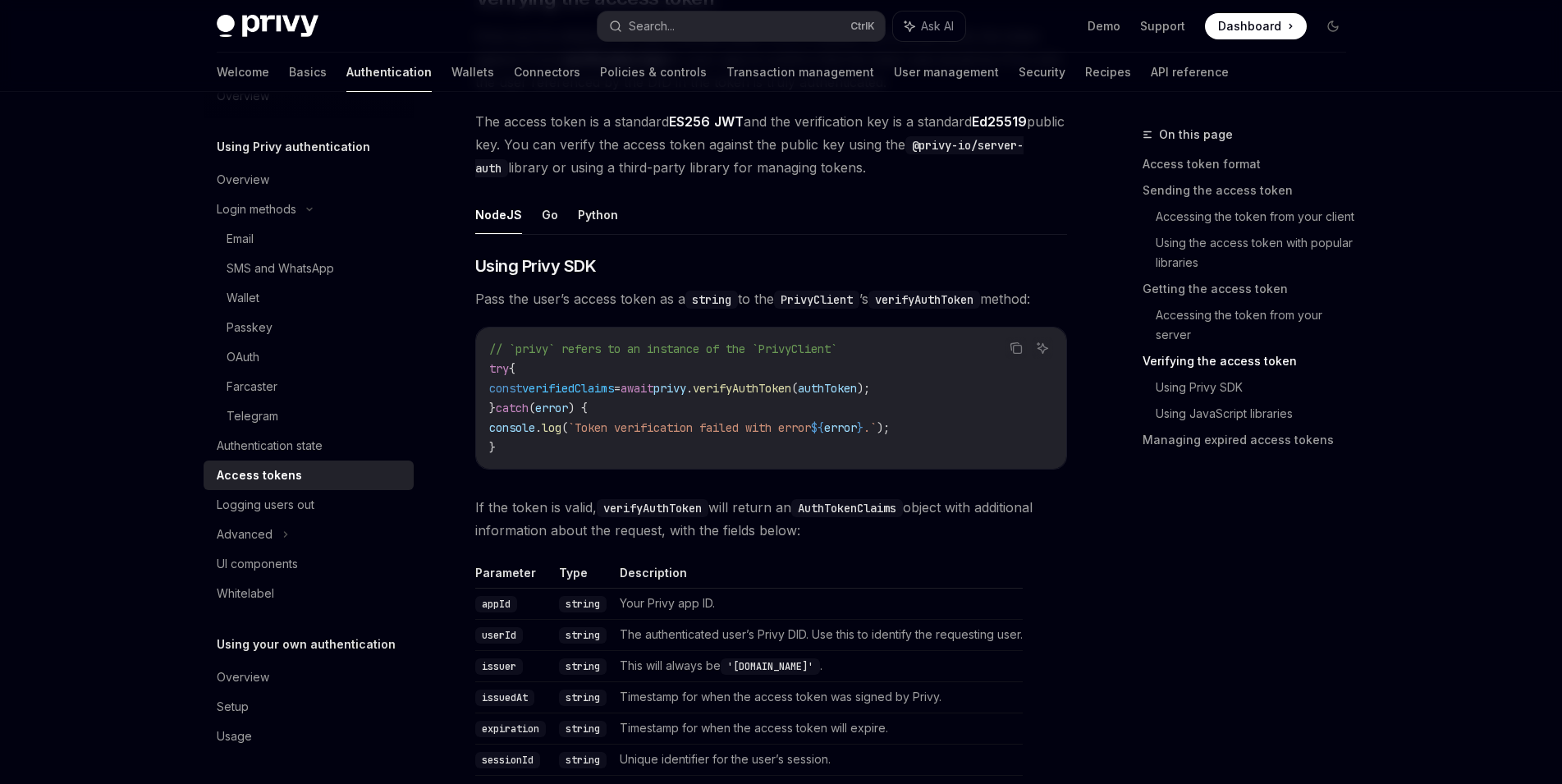
scroll to position [2468, 0]
click at [289, 76] on link "Basics" at bounding box center [307, 71] width 37 height 39
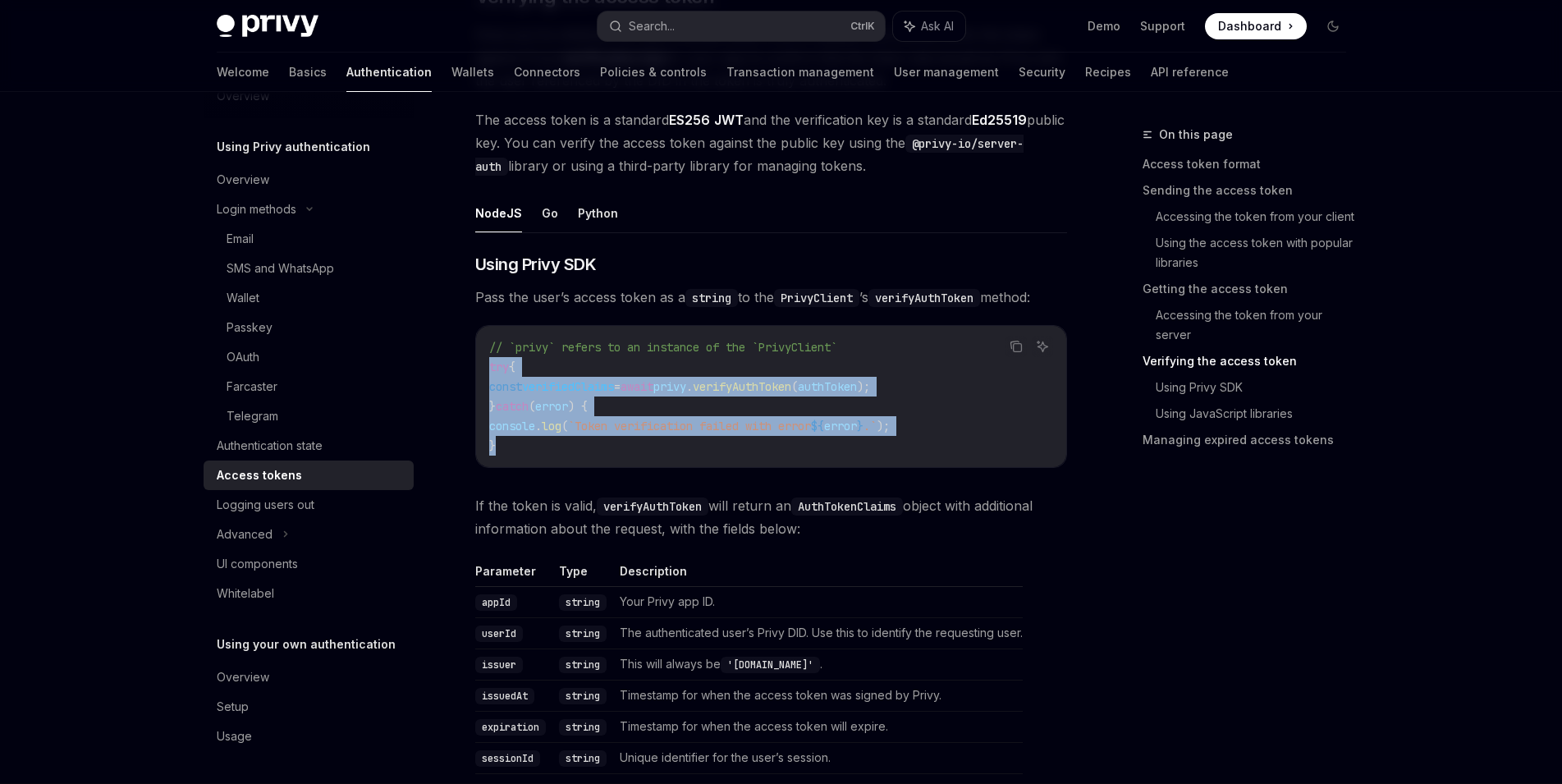
drag, startPoint x: 488, startPoint y: 369, endPoint x: 590, endPoint y: 466, distance: 140.8
click at [590, 466] on div "// `privy` refers to an instance of the `PrivyClient` try { const verifiedClaim…" at bounding box center [771, 397] width 590 height 141
copy code "try { const verifiedClaims = await privy . verifyAuthToken ( authToken ); } cat…"
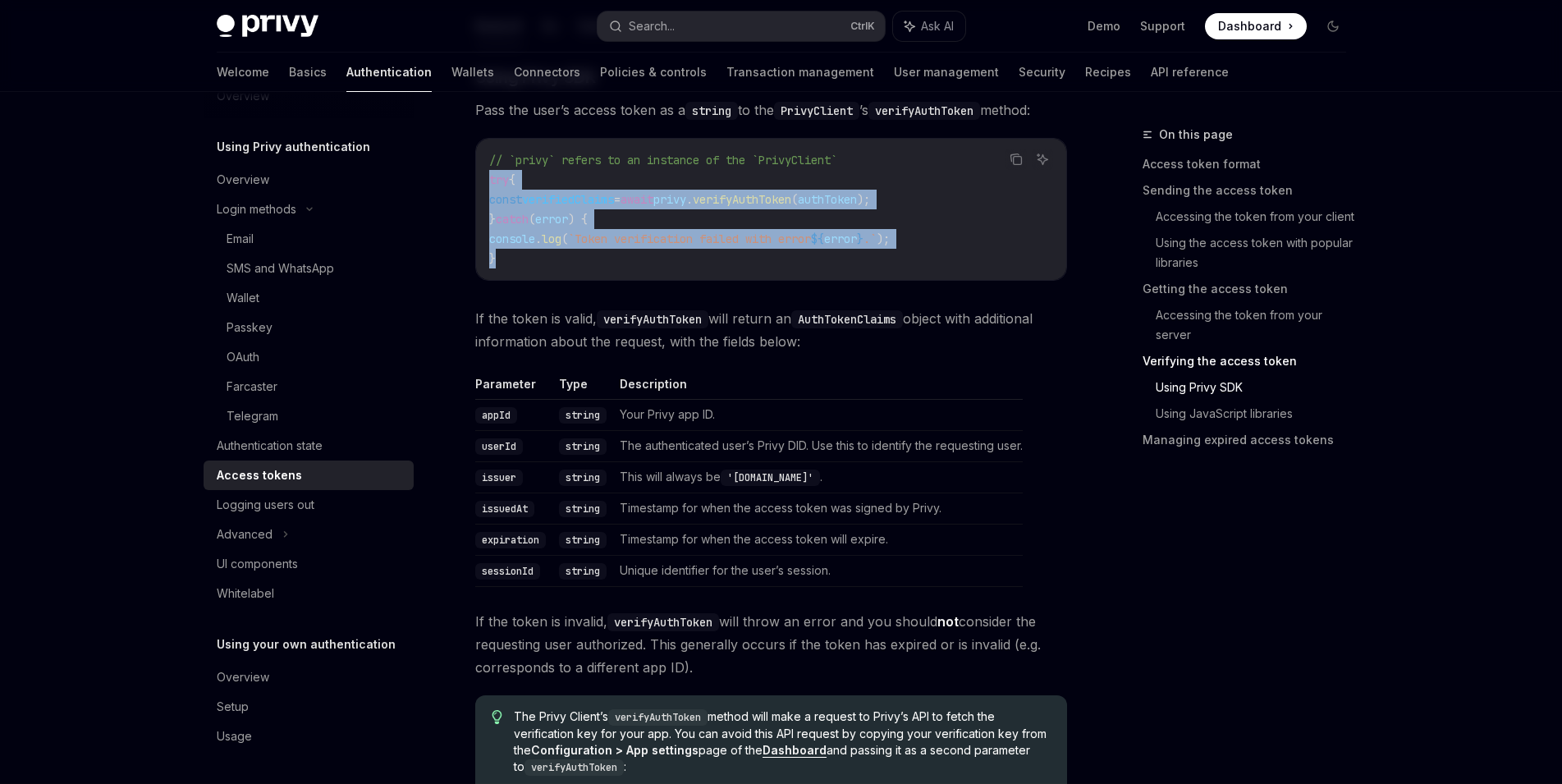
scroll to position [2660, 0]
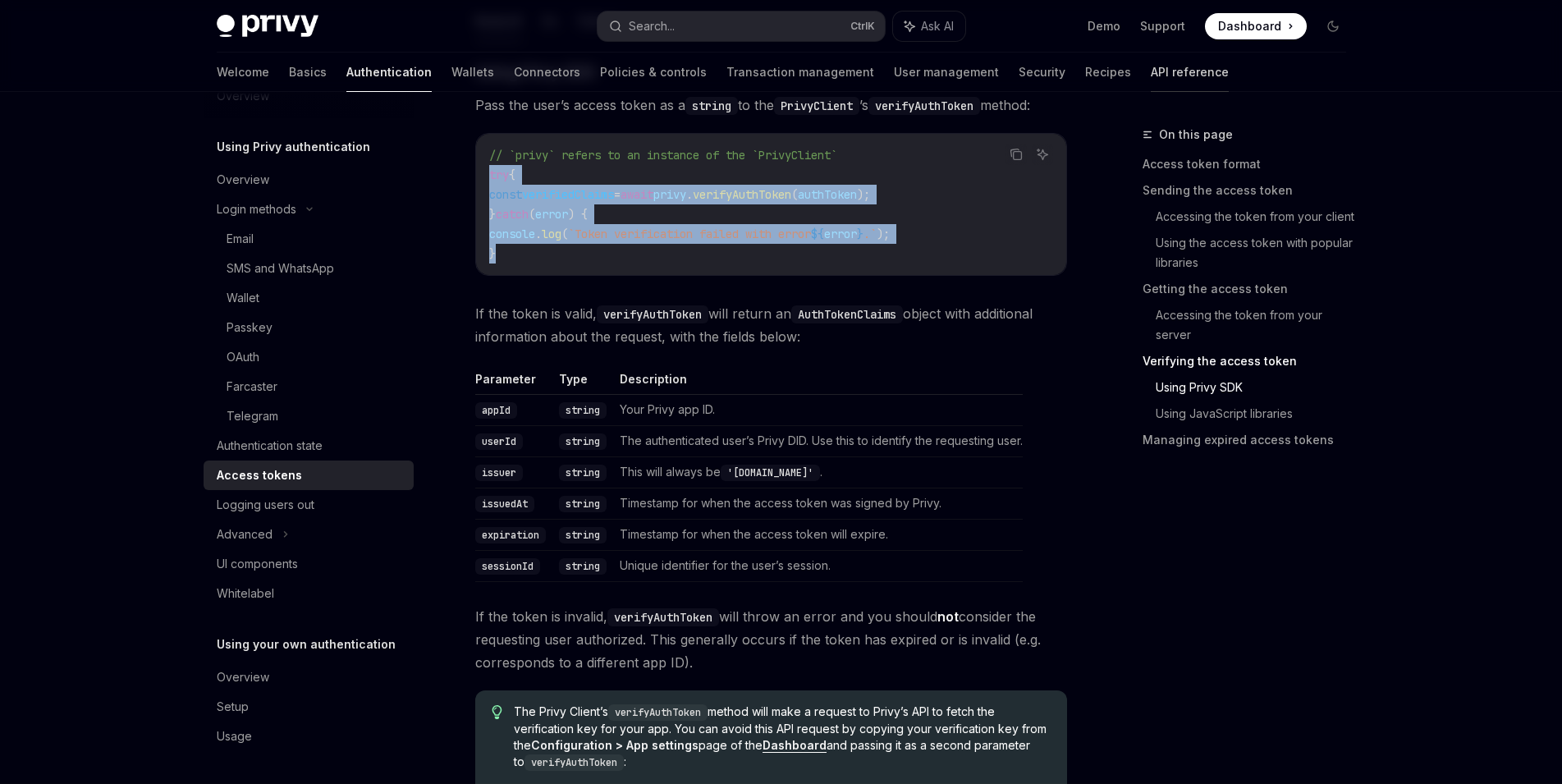
click at [1151, 78] on link "API reference" at bounding box center [1190, 71] width 78 height 39
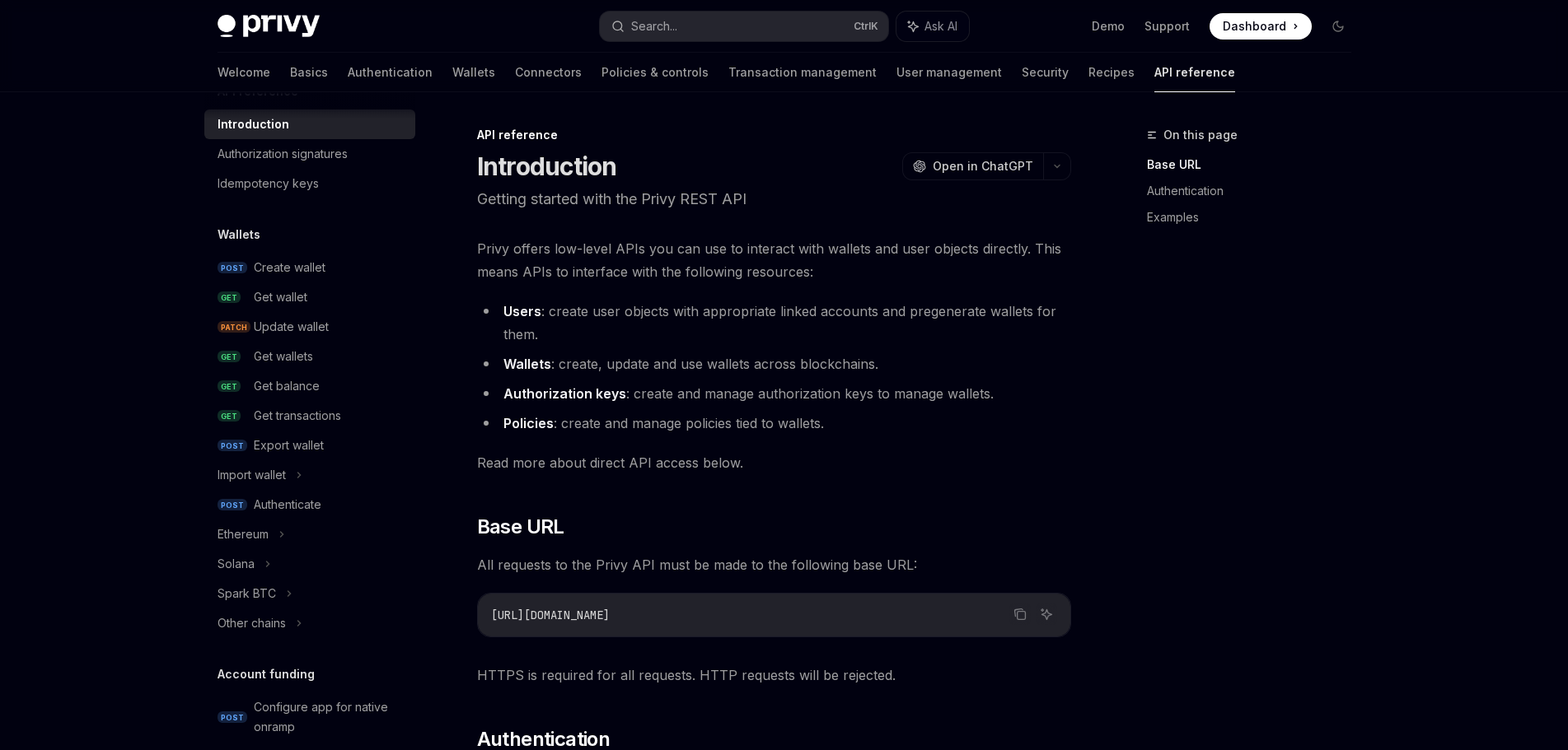
type textarea "*"
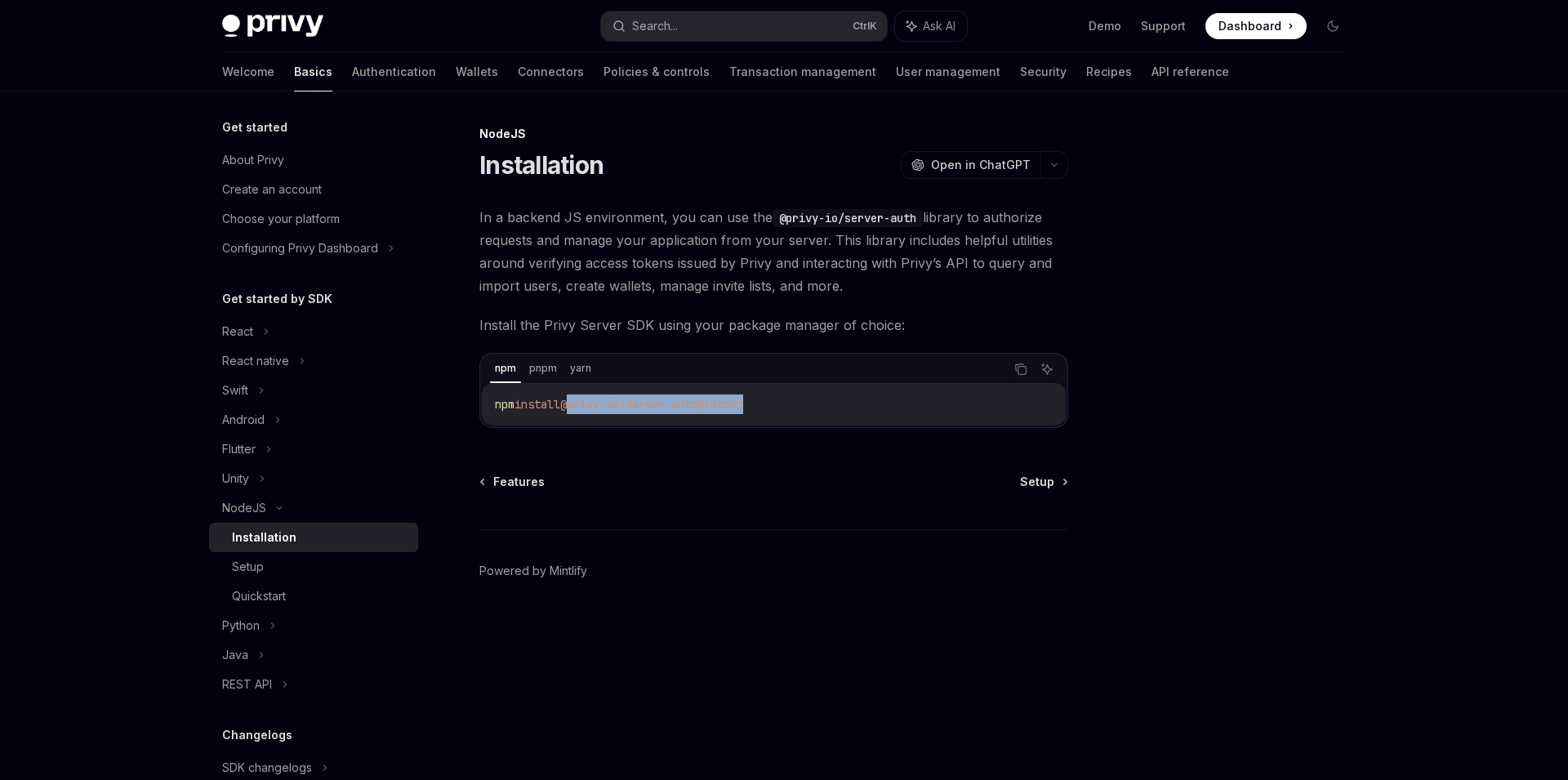
drag, startPoint x: 579, startPoint y: 409, endPoint x: 838, endPoint y: 398, distance: 259.2
click at [838, 398] on code "npm install @privy-io/server-auth@latest" at bounding box center [774, 404] width 558 height 20
copy span "@privy-io/server-auth@latest"
click at [327, 570] on div "Setup" at bounding box center [320, 566] width 177 height 20
type textarea "*"
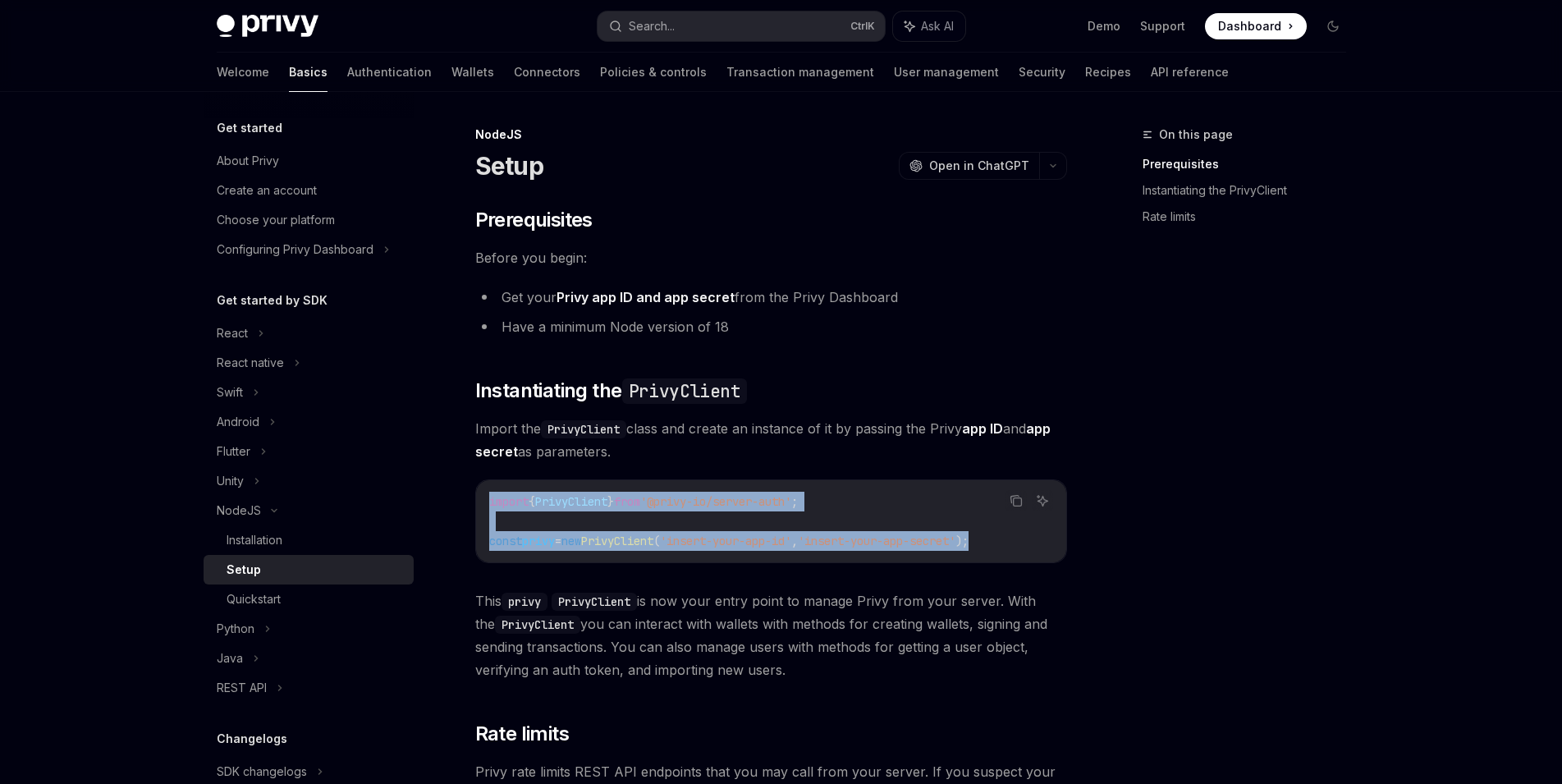
drag, startPoint x: 486, startPoint y: 502, endPoint x: 1029, endPoint y: 556, distance: 545.7
click at [1029, 556] on div "import { PrivyClient } from '@privy-io/server-auth' ; const privy = new PrivyCl…" at bounding box center [771, 521] width 590 height 82
copy code "import { PrivyClient } from '@privy-io/server-auth' ; const privy = new PrivyCl…"
